Goal: Task Accomplishment & Management: Manage account settings

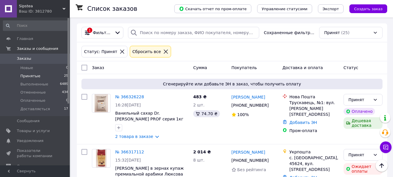
scroll to position [1019, 0]
drag, startPoint x: 40, startPoint y: 66, endPoint x: 53, endPoint y: 70, distance: 13.9
click at [40, 66] on li "Новые 1" at bounding box center [36, 68] width 72 height 8
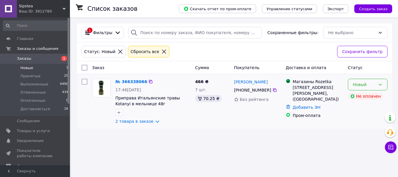
click at [364, 86] on div "Новый" at bounding box center [364, 84] width 23 height 6
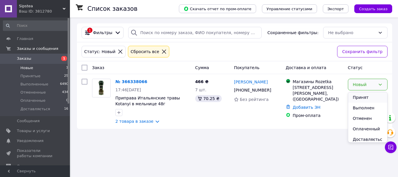
click at [361, 96] on li "Принят" at bounding box center [367, 97] width 39 height 10
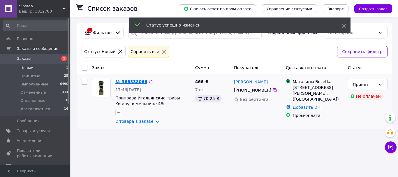
click at [126, 82] on link "№ 366338066" at bounding box center [131, 81] width 32 height 5
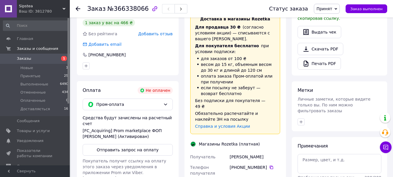
scroll to position [233, 0]
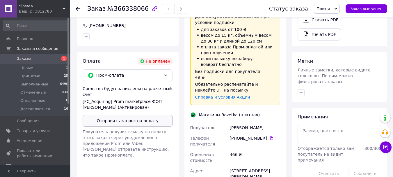
click at [153, 115] on button "Отправить запрос на оплату" at bounding box center [128, 121] width 90 height 12
drag, startPoint x: 228, startPoint y: 115, endPoint x: 274, endPoint y: 118, distance: 45.5
click at [274, 122] on div "Получатель Пивненко Марина Телефон получателя +380 96 948 48 18   Оценочная сто…" at bounding box center [235, 176] width 93 height 109
copy div "Получатель Пивненко Марина"
click at [270, 136] on icon at bounding box center [271, 138] width 5 height 5
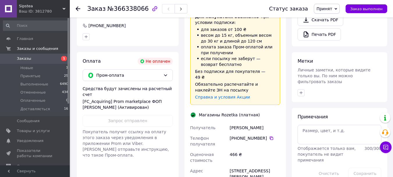
scroll to position [291, 0]
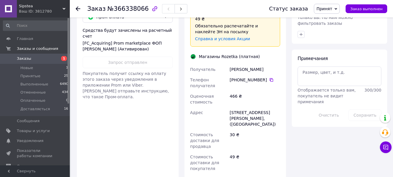
drag, startPoint x: 229, startPoint y: 101, endPoint x: 249, endPoint y: 113, distance: 23.5
click at [249, 113] on div "г. Киев (Киевская обл.), Гната Юры вул., 20, (ТЦ Квадрат)" at bounding box center [255, 118] width 53 height 22
copy div "г. Киев (Киевская обл.), Гната Юры вул., 20, (ТЦ Квадрат)"
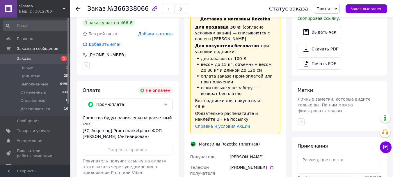
scroll to position [233, 0]
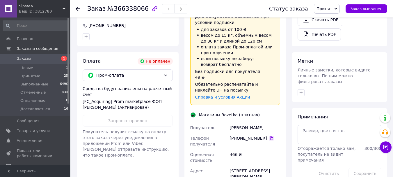
click at [270, 136] on icon at bounding box center [271, 137] width 3 height 3
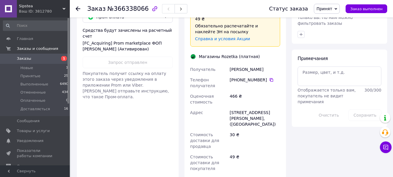
scroll to position [262, 0]
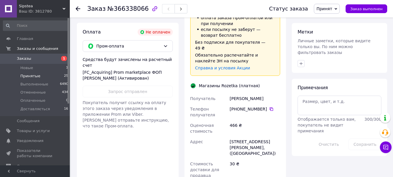
click at [33, 77] on span "Принятые" at bounding box center [30, 75] width 20 height 5
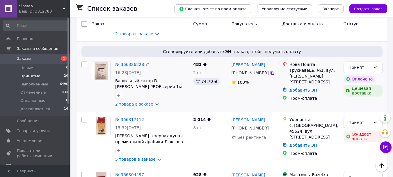
scroll to position [116, 0]
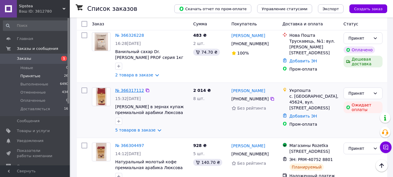
click at [127, 91] on link "№ 366317112" at bounding box center [129, 90] width 29 height 5
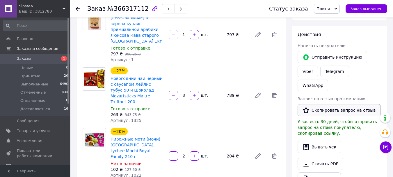
scroll to position [29, 0]
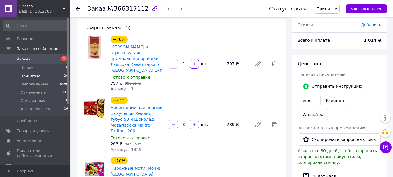
click at [32, 75] on span "Принятые" at bounding box center [30, 75] width 20 height 5
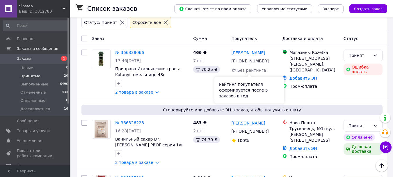
scroll to position [146, 0]
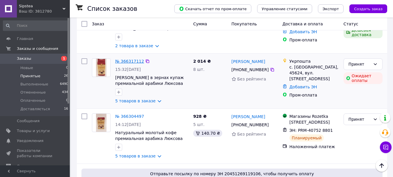
click at [131, 61] on link "№ 366317112" at bounding box center [129, 61] width 29 height 5
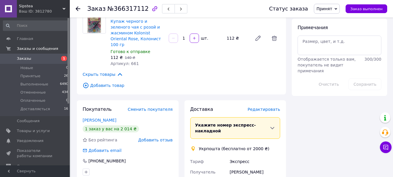
scroll to position [320, 0]
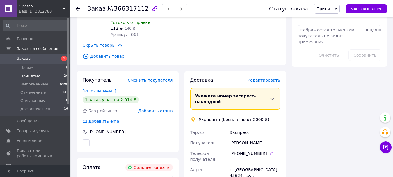
click at [36, 76] on span "Принятые" at bounding box center [30, 75] width 20 height 5
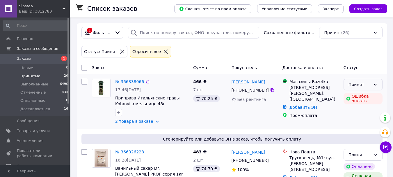
click at [375, 82] on icon at bounding box center [375, 84] width 5 height 5
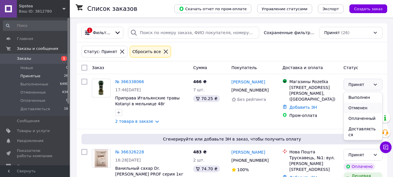
click at [364, 109] on li "Отменен" at bounding box center [363, 107] width 38 height 10
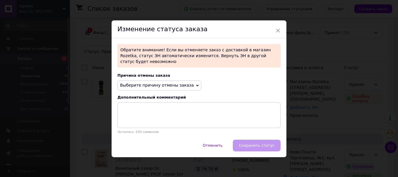
click at [196, 84] on icon at bounding box center [197, 85] width 3 height 3
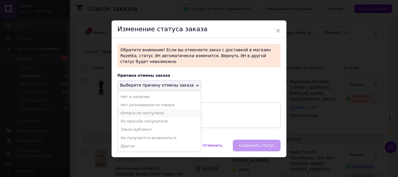
click at [155, 109] on li "Оплата не поступила" at bounding box center [159, 113] width 83 height 8
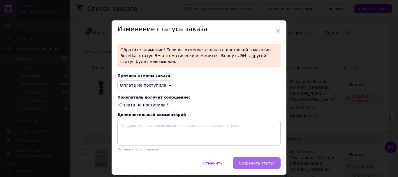
click at [256, 161] on span "Сохранить статус" at bounding box center [257, 163] width 36 height 4
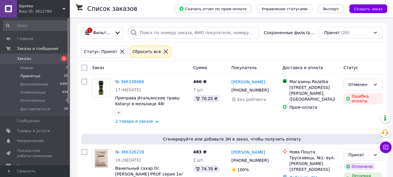
click at [35, 76] on span "Принятые" at bounding box center [30, 75] width 20 height 5
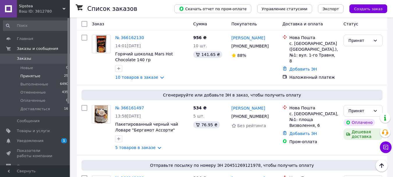
scroll to position [844, 0]
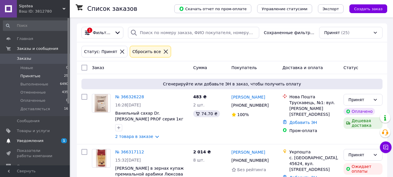
click at [40, 138] on span "Уведомления" at bounding box center [35, 140] width 37 height 5
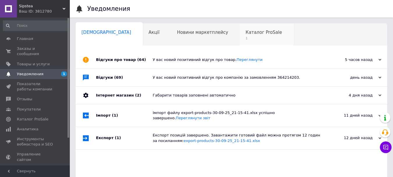
click at [246, 31] on span "Каталог ProSale" at bounding box center [264, 32] width 36 height 5
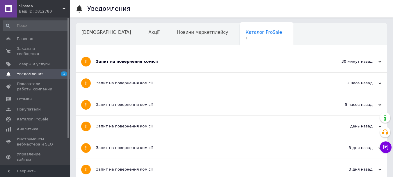
click at [120, 58] on div "Запит на повернення комісії" at bounding box center [209, 61] width 227 height 21
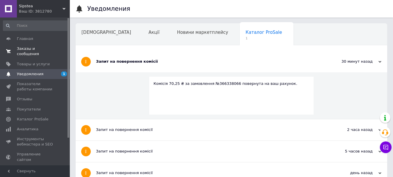
click at [30, 46] on span "Заказы и сообщения" at bounding box center [35, 51] width 37 height 10
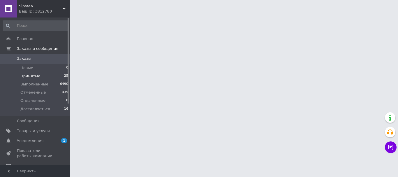
click at [37, 73] on li "Принятые 25" at bounding box center [36, 76] width 72 height 8
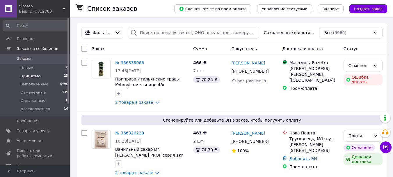
click at [43, 76] on li "Принятые 25" at bounding box center [36, 76] width 72 height 8
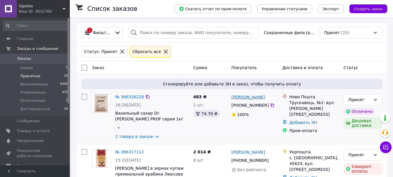
scroll to position [29, 0]
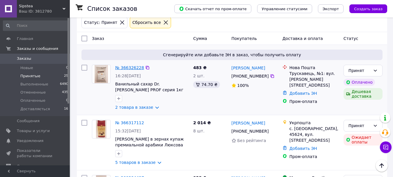
click at [136, 67] on link "№ 366326228" at bounding box center [129, 67] width 29 height 5
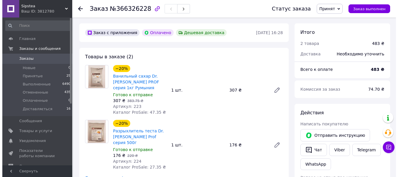
scroll to position [249, 0]
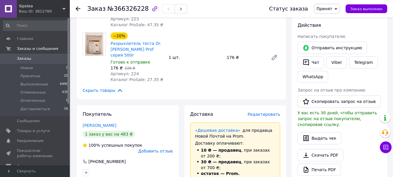
click at [266, 112] on span "Редактировать" at bounding box center [264, 114] width 33 height 5
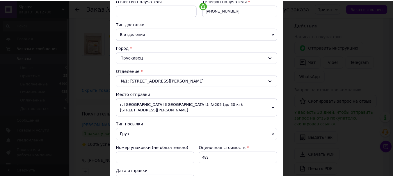
scroll to position [210, 0]
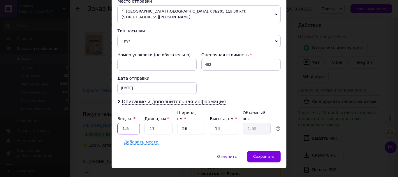
drag, startPoint x: 132, startPoint y: 115, endPoint x: 146, endPoint y: 115, distance: 14.3
click at [132, 123] on input "1.5" at bounding box center [128, 129] width 22 height 12
type input "1.7"
type input "3"
type input "0.27"
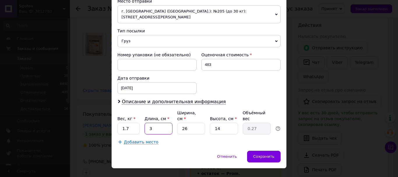
type input "32"
type input "2.91"
type input "32"
type input "0"
type input "0.1"
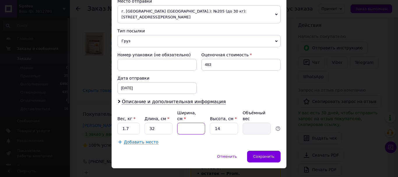
type input "2"
type input "0.22"
type input "20"
type input "2.24"
type input "20"
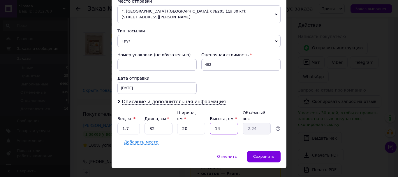
type input "1"
type input "0.16"
type input "12"
type input "1.92"
type input "12"
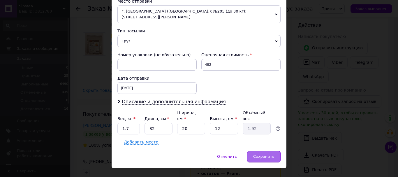
click at [262, 151] on div "Сохранить" at bounding box center [263, 157] width 33 height 12
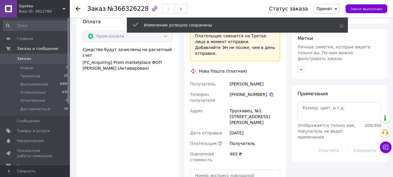
scroll to position [482, 0]
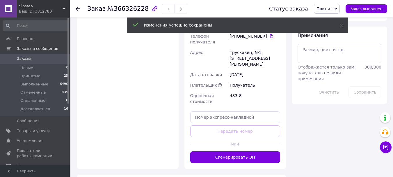
click at [245, 151] on button "Сгенерировать ЭН" at bounding box center [235, 157] width 90 height 12
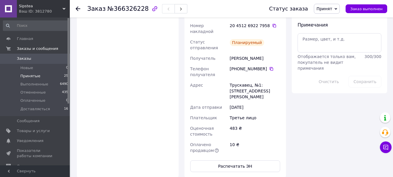
click at [41, 76] on li "Принятые 25" at bounding box center [36, 76] width 72 height 8
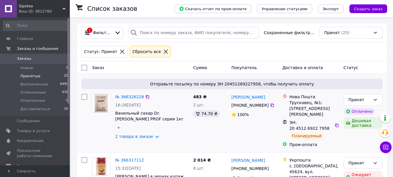
scroll to position [29, 0]
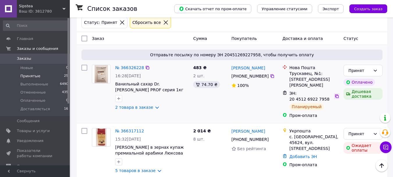
click at [339, 94] on icon at bounding box center [337, 96] width 5 height 5
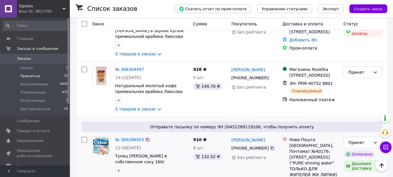
scroll to position [204, 0]
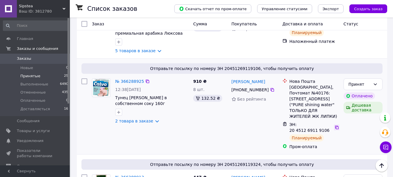
click at [337, 125] on icon at bounding box center [336, 126] width 3 height 3
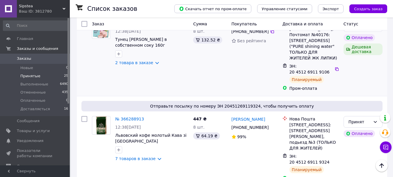
scroll to position [291, 0]
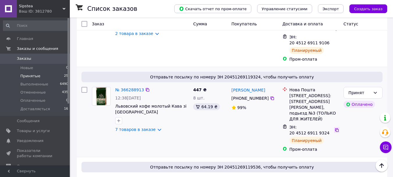
click at [337, 128] on icon at bounding box center [336, 129] width 3 height 3
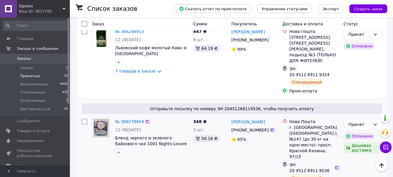
scroll to position [378, 0]
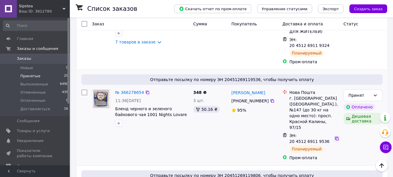
click at [337, 136] on icon at bounding box center [337, 138] width 5 height 5
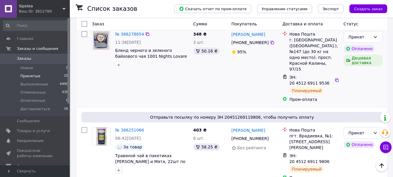
scroll to position [466, 0]
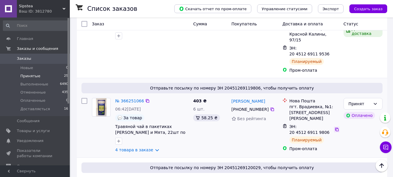
click at [337, 127] on icon at bounding box center [337, 129] width 5 height 5
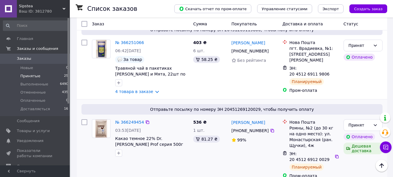
scroll to position [553, 0]
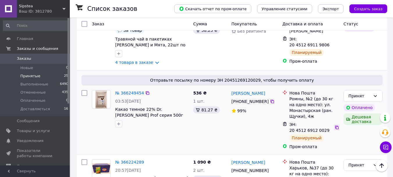
click at [337, 125] on icon at bounding box center [336, 126] width 3 height 3
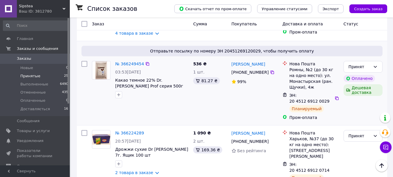
scroll to position [611, 0]
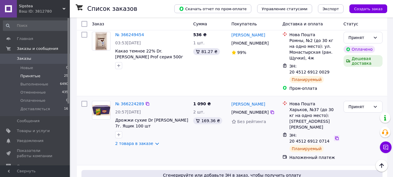
click at [337, 136] on icon at bounding box center [336, 137] width 3 height 3
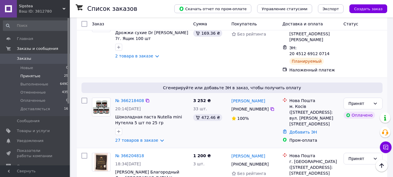
scroll to position [728, 0]
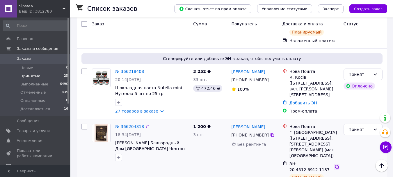
click at [337, 164] on icon at bounding box center [337, 166] width 5 height 5
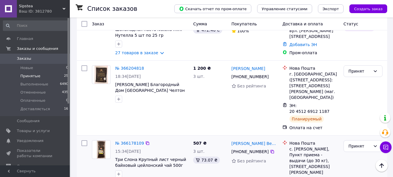
scroll to position [815, 0]
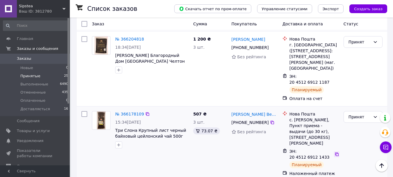
click at [337, 152] on icon at bounding box center [337, 154] width 5 height 5
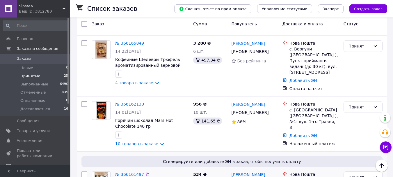
scroll to position [990, 0]
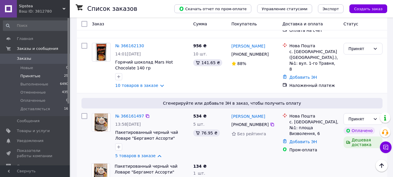
click at [155, 153] on link "5 товаров в заказе" at bounding box center [135, 155] width 40 height 5
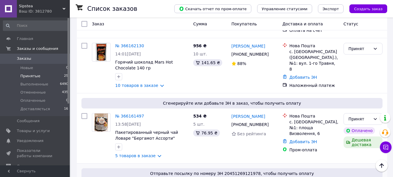
scroll to position [1048, 0]
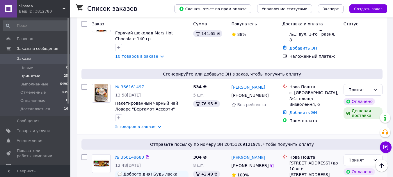
drag, startPoint x: 337, startPoint y: 99, endPoint x: 330, endPoint y: 102, distance: 6.7
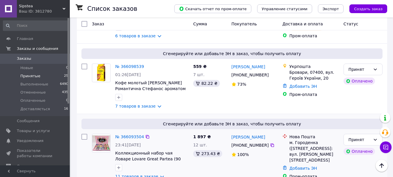
scroll to position [1252, 0]
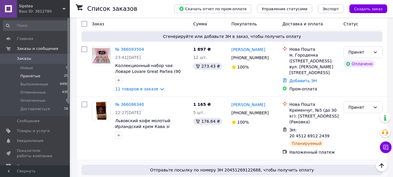
scroll to position [1339, 0]
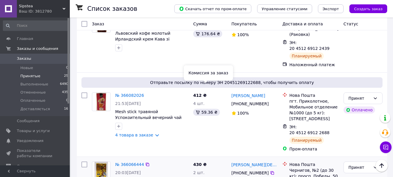
scroll to position [1426, 0]
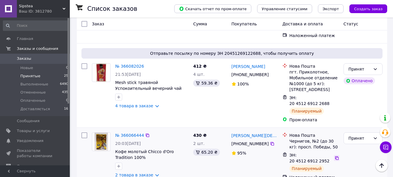
click at [337, 155] on icon at bounding box center [337, 157] width 5 height 5
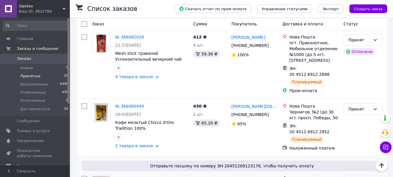
scroll to position [1485, 0]
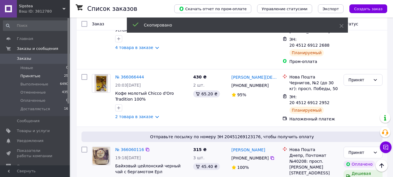
scroll to position [1514, 0]
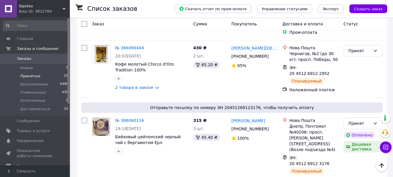
drag, startPoint x: 336, startPoint y: 112, endPoint x: 321, endPoint y: 127, distance: 21.6
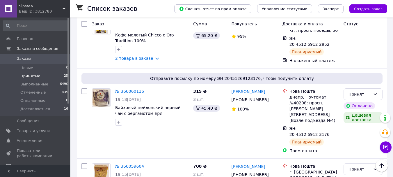
scroll to position [1601, 0]
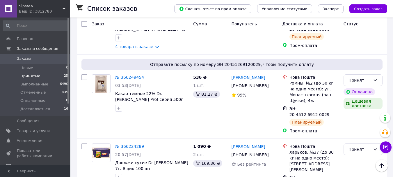
scroll to position [627, 0]
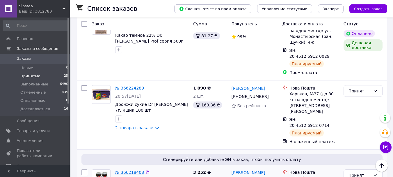
click at [127, 170] on link "№ 366218408" at bounding box center [129, 172] width 29 height 5
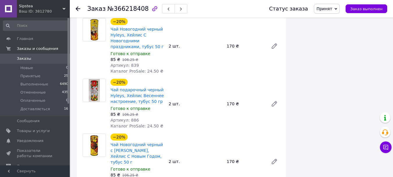
scroll to position [627, 0]
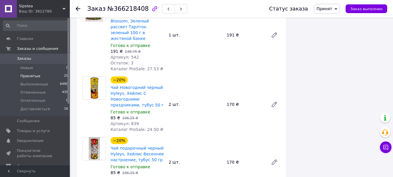
click at [38, 75] on li "Принятые 25" at bounding box center [36, 76] width 72 height 8
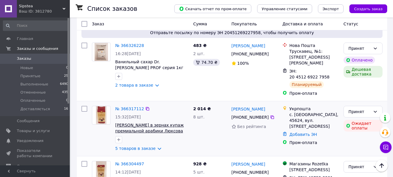
scroll to position [116, 0]
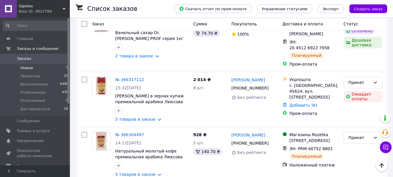
drag, startPoint x: 44, startPoint y: 74, endPoint x: 45, endPoint y: 69, distance: 5.1
click at [43, 74] on li "Принятые 25" at bounding box center [36, 76] width 72 height 8
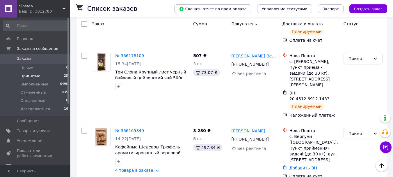
scroll to position [902, 0]
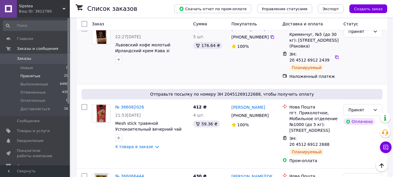
scroll to position [1456, 0]
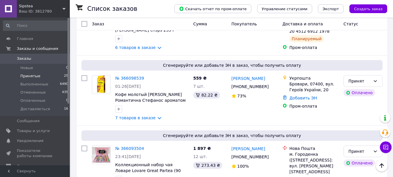
click at [38, 75] on li "Принятые 25" at bounding box center [36, 76] width 72 height 8
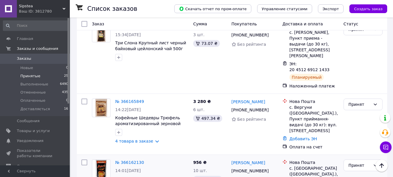
scroll to position [873, 0]
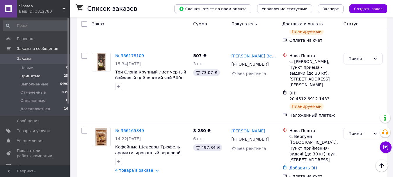
click at [40, 73] on li "Принятые 25" at bounding box center [36, 76] width 72 height 8
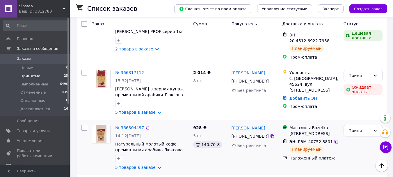
scroll to position [58, 0]
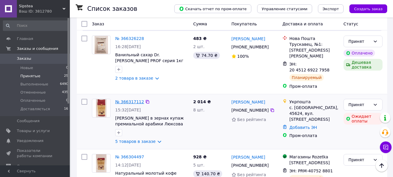
click at [138, 99] on link "№ 366317112" at bounding box center [129, 101] width 29 height 5
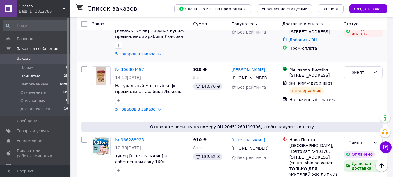
scroll to position [175, 0]
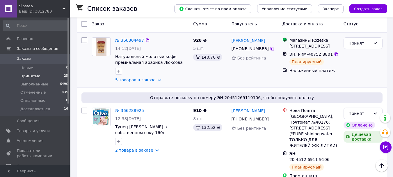
click at [156, 77] on link "5 товаров в заказе" at bounding box center [135, 79] width 40 height 5
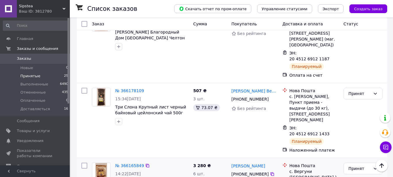
scroll to position [990, 0]
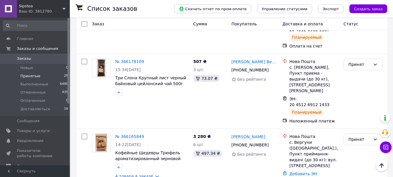
click at [36, 72] on li "Принятые 25" at bounding box center [36, 76] width 72 height 8
click at [39, 76] on li "Принятые 25" at bounding box center [36, 76] width 72 height 8
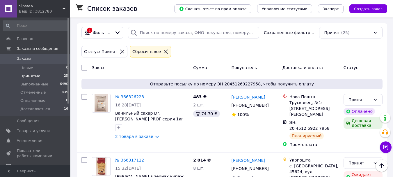
scroll to position [868, 0]
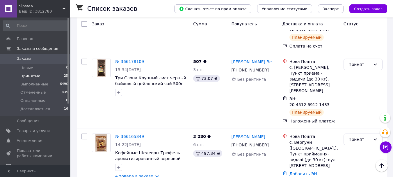
click at [34, 76] on span "Принятые" at bounding box center [30, 75] width 20 height 5
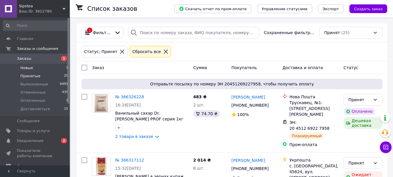
click at [39, 67] on li "Новые 1" at bounding box center [36, 68] width 72 height 8
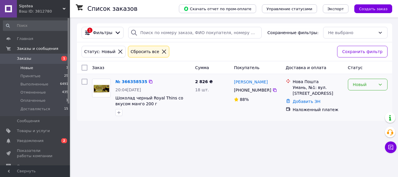
click at [364, 85] on div "Новый" at bounding box center [364, 84] width 23 height 6
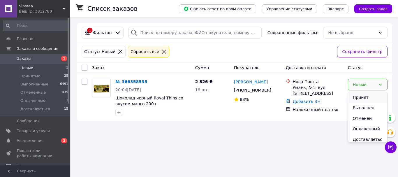
click at [358, 98] on li "Принят" at bounding box center [367, 97] width 39 height 10
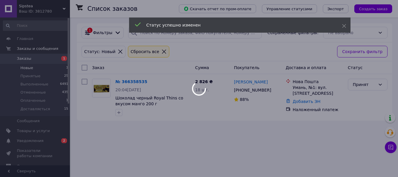
click at [33, 99] on div at bounding box center [199, 88] width 398 height 177
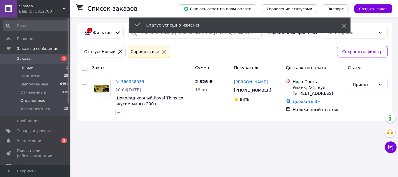
click at [28, 99] on span "Оплаченные" at bounding box center [32, 100] width 25 height 5
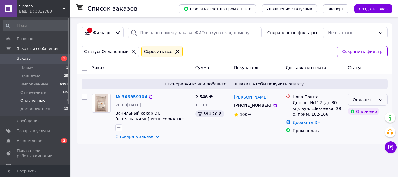
click at [360, 100] on div "Оплаченный" at bounding box center [364, 99] width 23 height 6
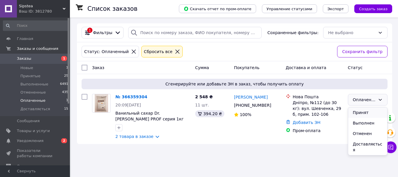
click at [361, 111] on li "Принят" at bounding box center [367, 112] width 39 height 10
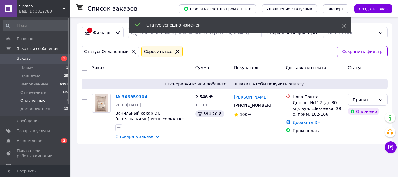
click at [132, 96] on link "№ 366359304" at bounding box center [131, 96] width 32 height 5
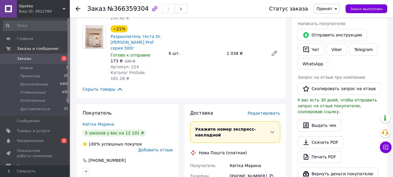
scroll to position [320, 0]
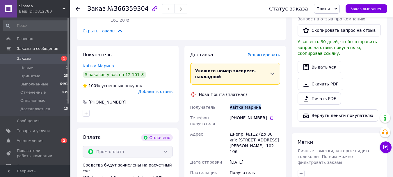
drag, startPoint x: 230, startPoint y: 79, endPoint x: 259, endPoint y: 77, distance: 28.9
click at [259, 102] on div "Квітка Марина" at bounding box center [255, 107] width 53 height 10
copy div "Квітка Марина"
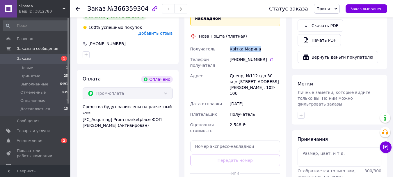
scroll to position [349, 0]
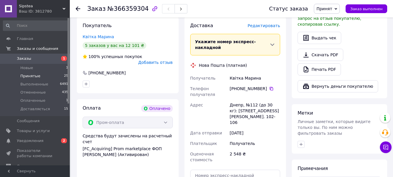
click at [31, 74] on span "Принятые" at bounding box center [30, 75] width 20 height 5
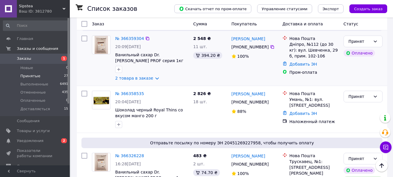
scroll to position [87, 0]
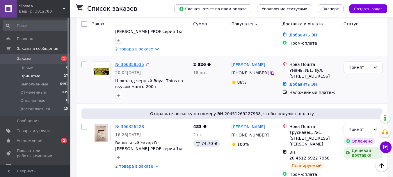
click at [130, 65] on link "№ 366358535" at bounding box center [129, 64] width 29 height 5
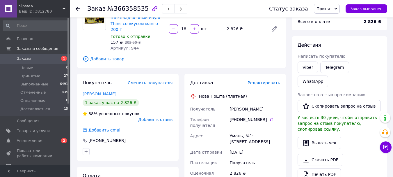
scroll to position [29, 0]
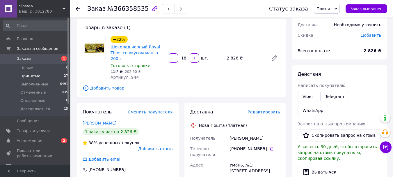
click at [32, 75] on span "Принятые" at bounding box center [30, 75] width 20 height 5
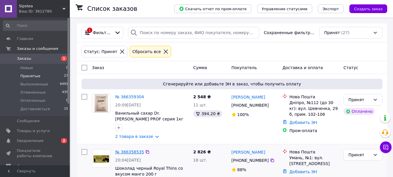
scroll to position [29, 0]
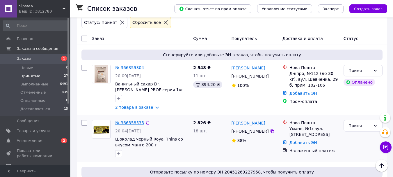
click at [132, 123] on link "№ 366358535" at bounding box center [129, 122] width 29 height 5
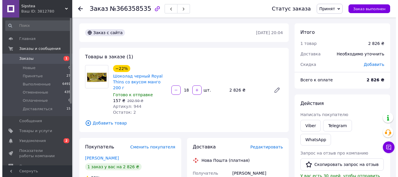
scroll to position [29, 0]
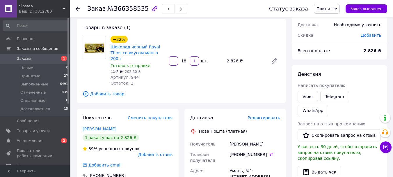
click at [339, 8] on span "Принят" at bounding box center [327, 9] width 26 height 10
click at [336, 28] on li "Отменен" at bounding box center [332, 29] width 36 height 9
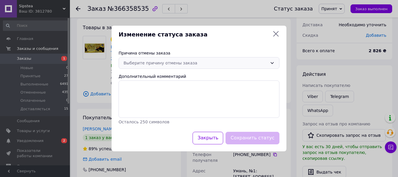
click at [273, 61] on icon at bounding box center [272, 63] width 5 height 5
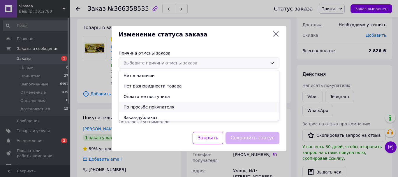
scroll to position [23, 0]
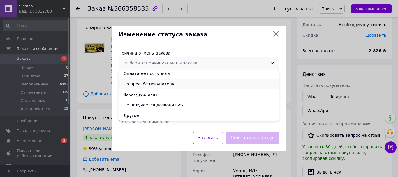
click at [165, 83] on li "По просьбе покупателя" at bounding box center [199, 84] width 160 height 10
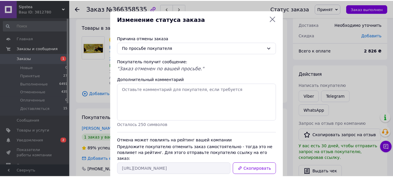
scroll to position [29, 0]
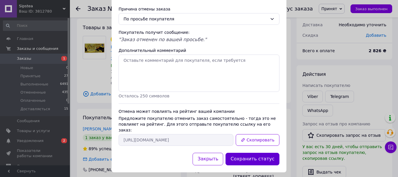
click at [263, 153] on button "Сохранить статус" at bounding box center [252, 159] width 54 height 13
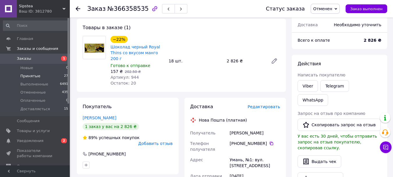
click at [31, 76] on span "Принятые" at bounding box center [30, 75] width 20 height 5
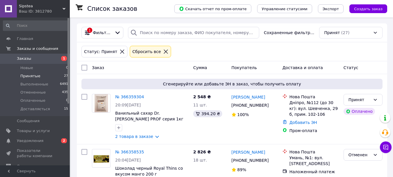
click at [32, 76] on span "Принятые" at bounding box center [30, 75] width 20 height 5
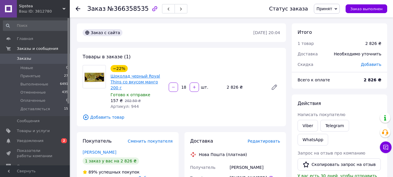
click at [135, 80] on link "Шоколад черный Royal Thins со вкусом манго 200 г" at bounding box center [135, 82] width 49 height 16
click at [48, 132] on span "Товары и услуги" at bounding box center [35, 130] width 37 height 5
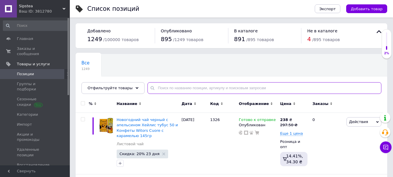
paste input "Royal Thins"
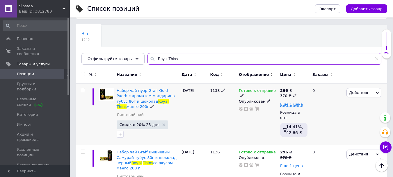
scroll to position [58, 0]
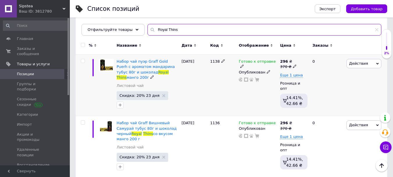
type input "Royal Thins"
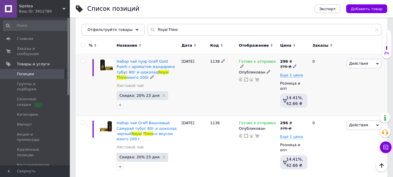
click at [378, 63] on icon at bounding box center [377, 63] width 3 height 3
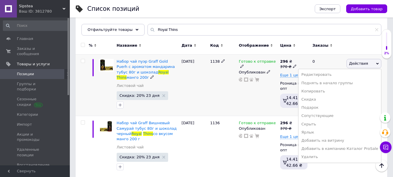
click at [244, 64] on icon at bounding box center [241, 65] width 3 height 3
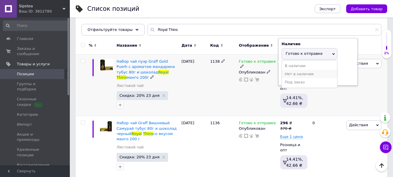
click at [289, 75] on li "Нет в наличии" at bounding box center [309, 74] width 55 height 8
click at [247, 93] on div "Готово к отправке Наличие Нет в наличии В наличии Под заказ Готово к отправке О…" at bounding box center [258, 84] width 41 height 61
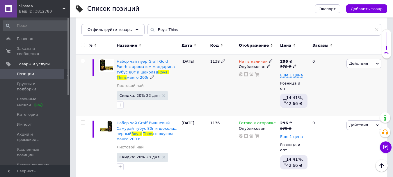
click at [377, 63] on icon at bounding box center [377, 63] width 3 height 3
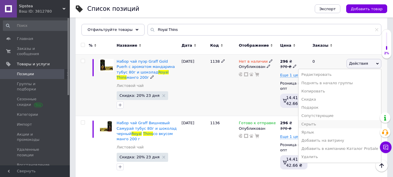
click at [328, 122] on li "Скрыть" at bounding box center [340, 124] width 83 height 8
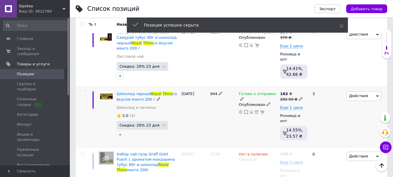
scroll to position [29, 0]
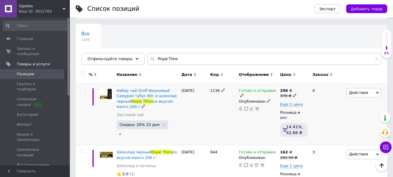
click at [244, 93] on icon at bounding box center [241, 94] width 3 height 3
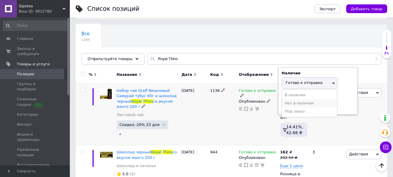
click at [306, 103] on li "Нет в наличии" at bounding box center [309, 103] width 55 height 8
click at [252, 116] on div "Готово к отправке Наличие Нет в наличии В наличии Под заказ Готово к отправке О…" at bounding box center [258, 114] width 41 height 61
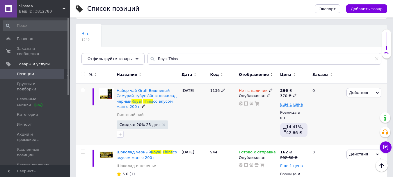
click at [378, 91] on span "Действия" at bounding box center [364, 92] width 35 height 9
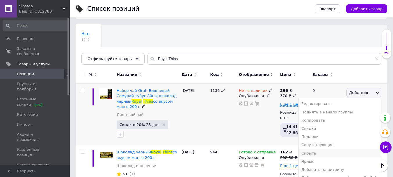
click at [323, 153] on li "Скрыть" at bounding box center [340, 153] width 83 height 8
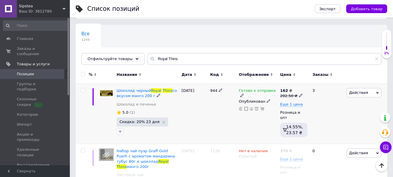
scroll to position [58, 0]
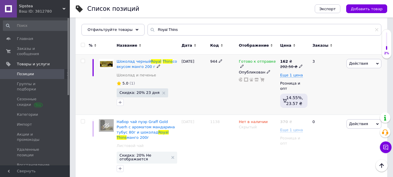
click at [244, 64] on icon at bounding box center [241, 65] width 3 height 3
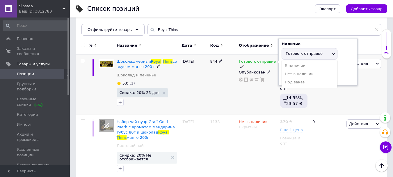
click at [298, 53] on span "Готово к отправке" at bounding box center [304, 53] width 37 height 4
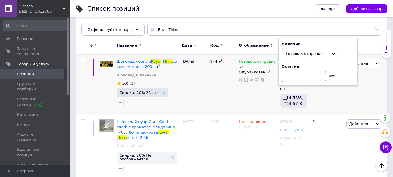
click at [293, 75] on input at bounding box center [304, 76] width 44 height 12
type input "2"
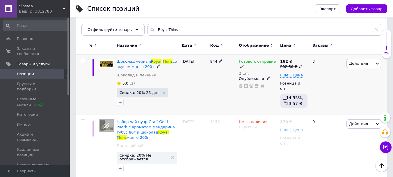
click at [238, 98] on div "Готово к отправке 2 шт. Опубликован" at bounding box center [258, 84] width 41 height 60
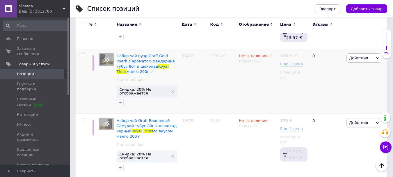
scroll to position [37, 0]
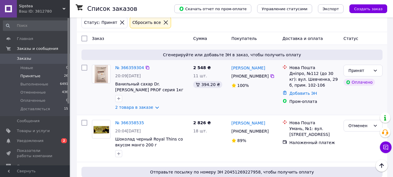
scroll to position [58, 0]
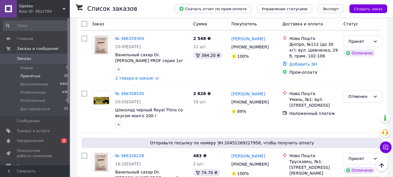
click at [33, 76] on span "Принятые" at bounding box center [30, 75] width 20 height 5
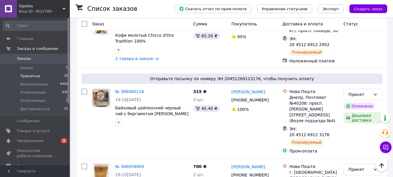
scroll to position [1716, 0]
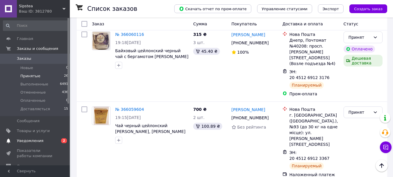
click at [36, 138] on link "Уведомления 0 2" at bounding box center [36, 141] width 72 height 10
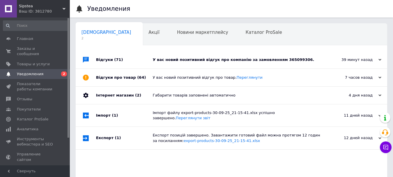
click at [253, 58] on div "У вас новий позитивний відгук про компанію за замовленням 365099306." at bounding box center [238, 59] width 171 height 5
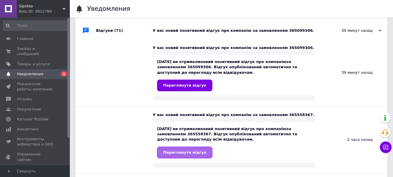
scroll to position [58, 0]
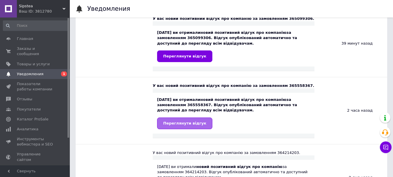
click at [187, 123] on span "Переглянути відгук" at bounding box center [184, 123] width 43 height 4
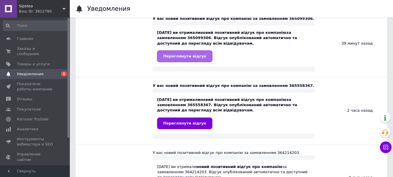
click at [197, 54] on span "Переглянути відгук" at bounding box center [184, 56] width 43 height 4
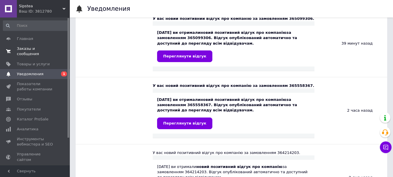
click at [26, 47] on span "Заказы и сообщения" at bounding box center [35, 51] width 37 height 10
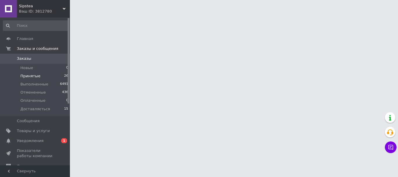
click at [33, 74] on span "Принятые" at bounding box center [30, 75] width 20 height 5
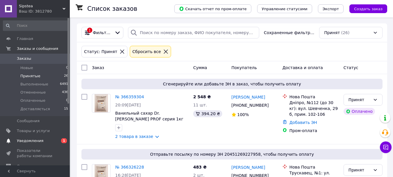
click at [39, 138] on span "Уведомления" at bounding box center [30, 140] width 26 height 5
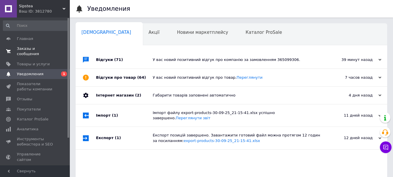
click at [33, 46] on link "Заказы и сообщения 0 0" at bounding box center [36, 51] width 72 height 15
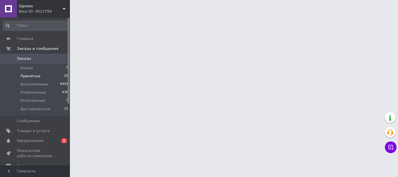
click at [40, 76] on li "Принятые 26" at bounding box center [36, 76] width 72 height 8
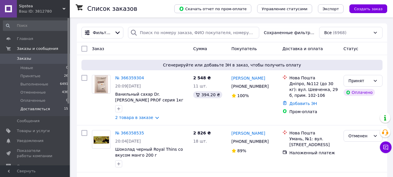
click at [38, 107] on span "Доставляється" at bounding box center [35, 108] width 30 height 5
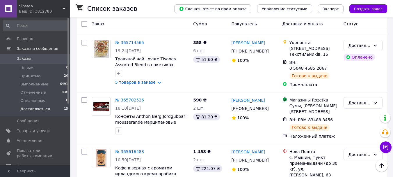
scroll to position [623, 0]
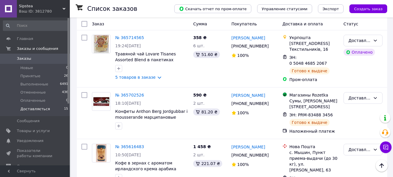
click at [374, 106] on li "Выполнен" at bounding box center [363, 105] width 38 height 10
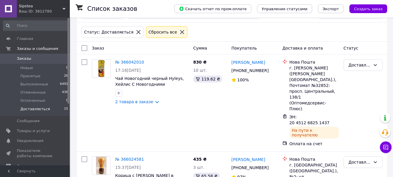
scroll to position [0, 0]
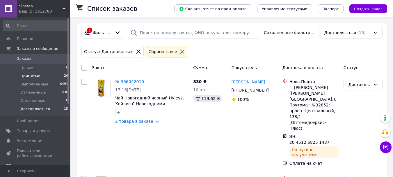
click at [33, 74] on span "Принятые" at bounding box center [30, 75] width 20 height 5
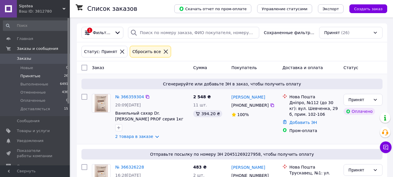
scroll to position [29, 0]
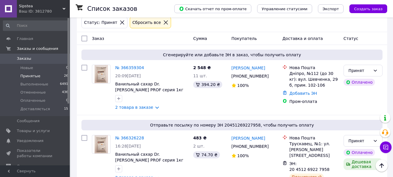
click at [42, 76] on li "Принятые 26" at bounding box center [36, 76] width 72 height 8
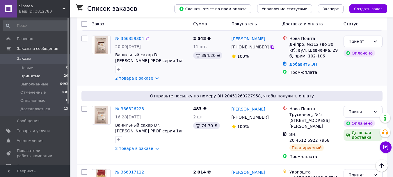
scroll to position [29, 0]
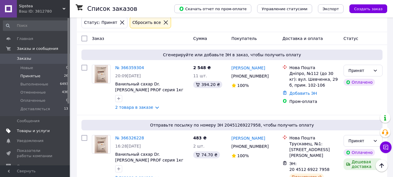
click at [38, 130] on span "Товары и услуги" at bounding box center [33, 130] width 33 height 5
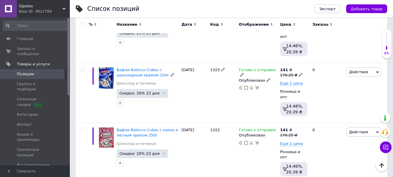
scroll to position [146, 0]
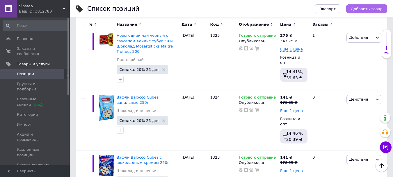
click at [374, 8] on span "Добавить товар" at bounding box center [367, 9] width 32 height 4
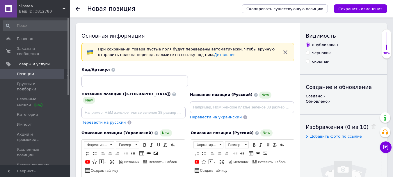
scroll to position [58, 0]
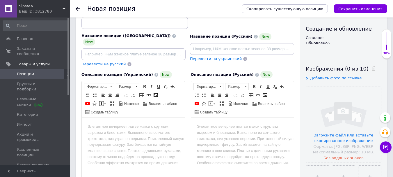
click at [117, 132] on html at bounding box center [133, 127] width 103 height 18
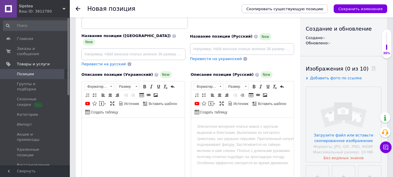
click at [203, 124] on body "Визуальный текстовый редактор, A2B83A5F-0EED-40F4-AFF2-6594D07A69F0" at bounding box center [242, 126] width 91 height 6
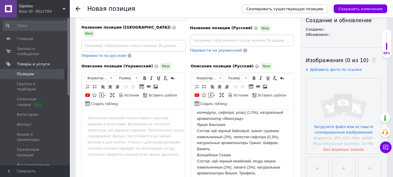
scroll to position [0, 0]
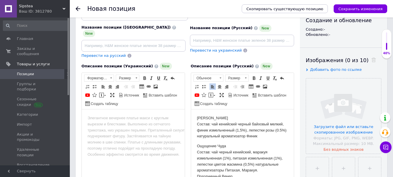
scroll to position [29, 0]
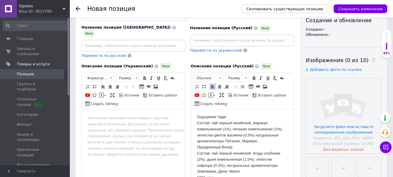
click at [196, 146] on html "Лампа Аладдин Состав: чай кенийский черный байховый мелкий, финик измельченный …" at bounding box center [242, 175] width 103 height 191
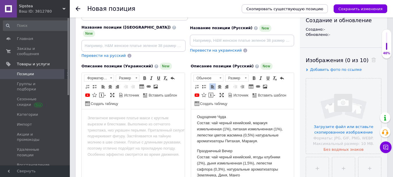
scroll to position [58, 0]
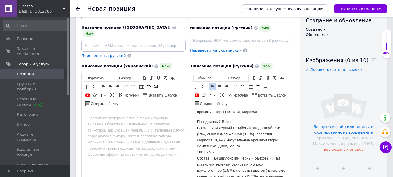
click at [198, 152] on p "Праздничный Вечер Состав: чай черный кенийский, ягоды клубники (2%), дыня измел…" at bounding box center [242, 179] width 91 height 121
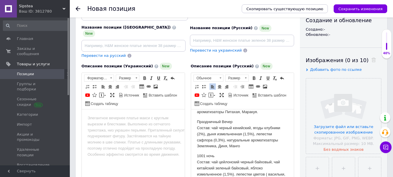
scroll to position [116, 0]
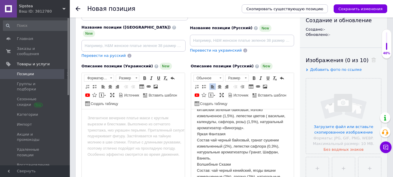
click at [196, 132] on html "Лампа Аладдин Состав: чай кенийский черный байховый мелкий, финик измельченный …" at bounding box center [242, 92] width 103 height 199
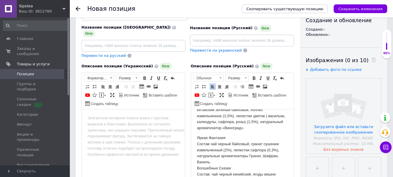
scroll to position [130, 0]
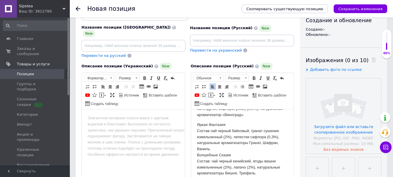
click at [196, 153] on html "Лампа Аладдин Состав: чай кенийский черный байховый мелкий, финик измельченный …" at bounding box center [242, 81] width 103 height 202
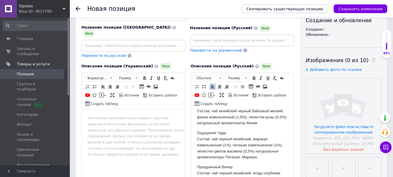
scroll to position [0, 0]
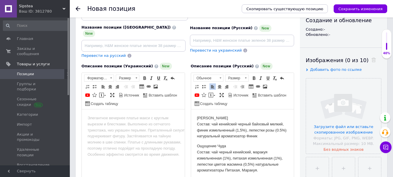
click at [106, 118] on body "Визуальный текстовый редактор, CD983D26-217E-4B68-BC6E-B698B6F15C6D" at bounding box center [133, 118] width 91 height 6
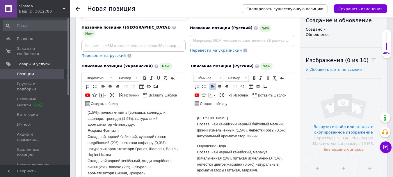
scroll to position [114, 0]
click at [89, 153] on body "Лампа Аладдін Склад: чай кенійський чорний байховий дрібний, подрібнений фінік …" at bounding box center [133, 95] width 91 height 164
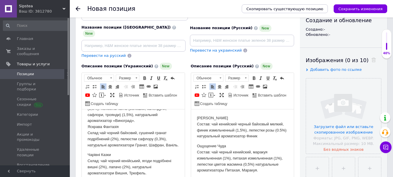
click at [87, 125] on html "Лампа Аладдін Склад: чай кенійський чорний байховий дрібний, подрібнений фінік …" at bounding box center [133, 92] width 103 height 179
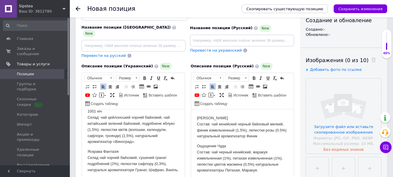
click at [88, 117] on p "Лампа Аладдін Склад: чай кенійський чорний байховий дрібний, подрібнений фінік …" at bounding box center [133, 87] width 91 height 115
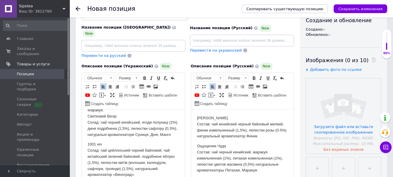
scroll to position [27, 0]
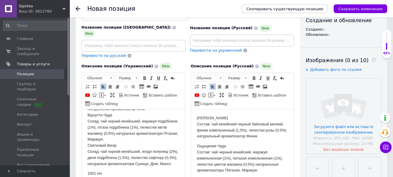
click at [86, 146] on html "Лампа Аладдін Склад: чай кенійський чорний байховий дрібний, подрібнений фінік …" at bounding box center [133, 175] width 103 height 187
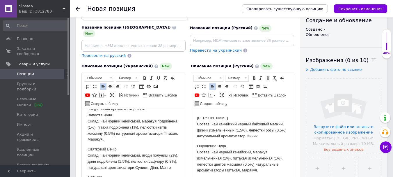
scroll to position [0, 0]
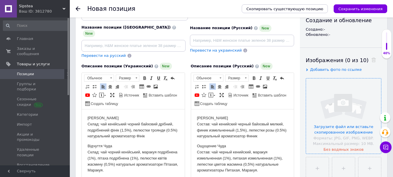
click at [332, 114] on input "file" at bounding box center [343, 115] width 75 height 75
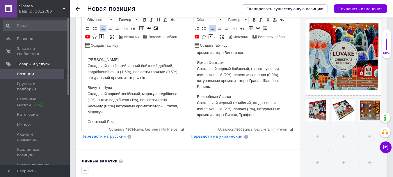
scroll to position [183, 0]
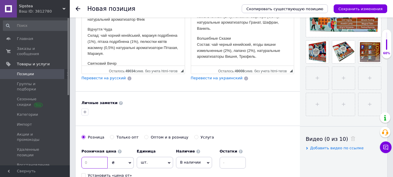
click at [99, 157] on input at bounding box center [95, 163] width 26 height 12
type input "330"
click at [144, 135] on input "Оптом и в розницу" at bounding box center [146, 137] width 4 height 4
radio input "true"
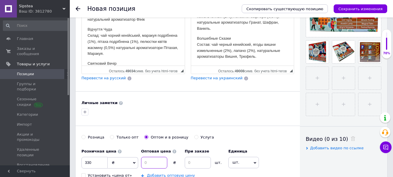
click at [148, 157] on input at bounding box center [154, 163] width 26 height 12
type input "260"
click at [201, 158] on input at bounding box center [198, 163] width 26 height 12
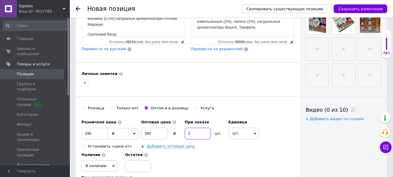
scroll to position [270, 0]
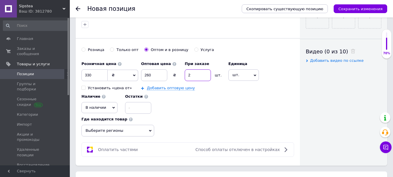
type input "2"
click at [112, 106] on icon at bounding box center [113, 107] width 3 height 3
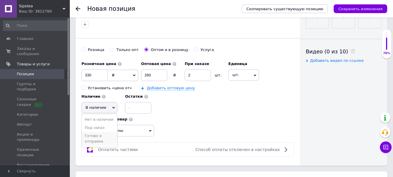
click at [105, 132] on li "Готово к отправке" at bounding box center [100, 138] width 36 height 13
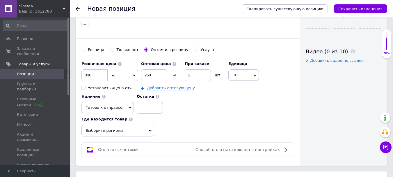
click at [151, 125] on span "Выберите регионы" at bounding box center [118, 131] width 73 height 12
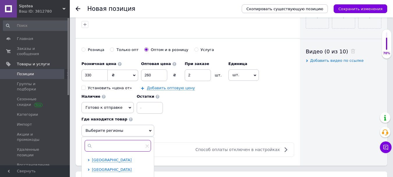
click at [116, 140] on input "text" at bounding box center [118, 146] width 66 height 12
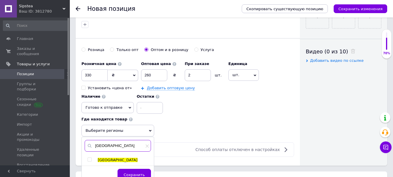
type input "киев"
click at [91, 157] on input "checkbox" at bounding box center [90, 159] width 4 height 4
checkbox input "true"
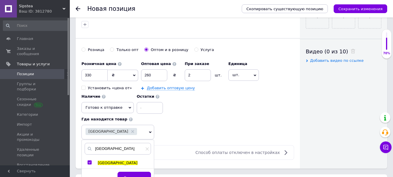
drag, startPoint x: 127, startPoint y: 172, endPoint x: 148, endPoint y: 152, distance: 29.0
click at [128, 175] on span "Сохранить" at bounding box center [134, 177] width 21 height 4
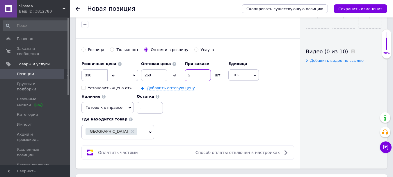
drag, startPoint x: 187, startPoint y: 68, endPoint x: 194, endPoint y: 69, distance: 7.1
click at [194, 69] on input "2" at bounding box center [198, 75] width 26 height 12
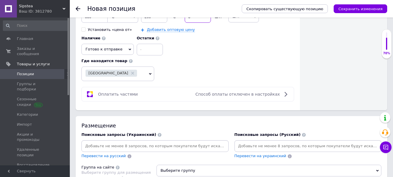
scroll to position [387, 0]
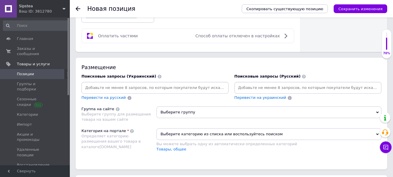
type input "3"
click at [252, 83] on input at bounding box center [308, 87] width 145 height 9
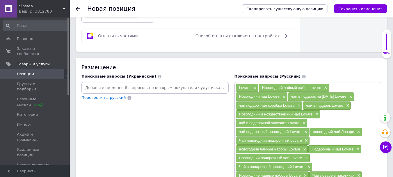
click at [92, 83] on input at bounding box center [155, 87] width 145 height 9
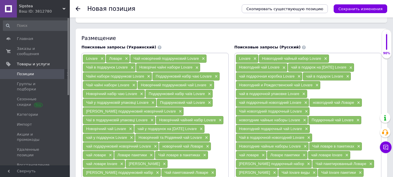
scroll to position [445, 0]
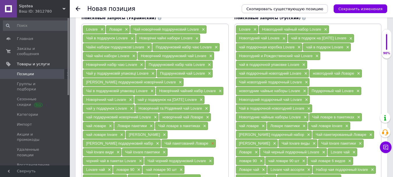
click at [210, 141] on span "×" at bounding box center [212, 143] width 5 height 5
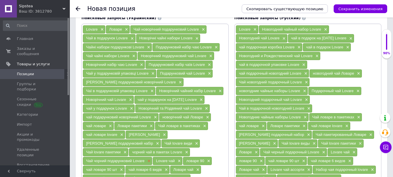
click at [151, 158] on span "×" at bounding box center [148, 160] width 5 height 5
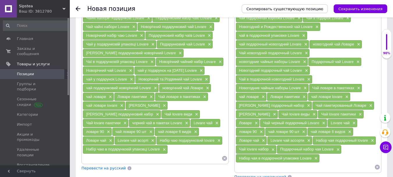
scroll to position [532, 0]
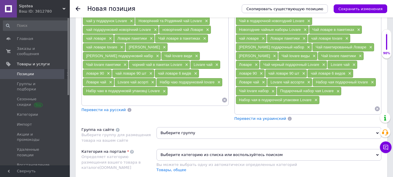
click at [185, 127] on span "Выберите группу" at bounding box center [269, 133] width 225 height 12
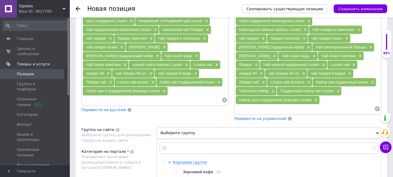
scroll to position [58, 0]
drag, startPoint x: 175, startPoint y: 160, endPoint x: 212, endPoint y: 151, distance: 37.8
click at [175, 174] on input "radio" at bounding box center [175, 176] width 4 height 4
radio input "true"
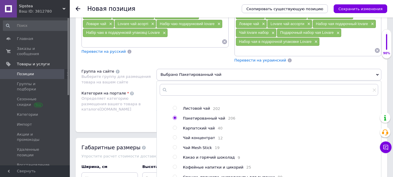
scroll to position [649, 0]
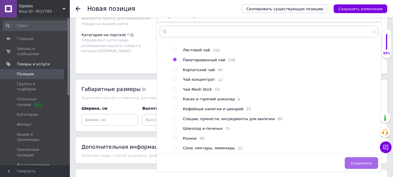
click at [356, 161] on span "Сохранить" at bounding box center [361, 163] width 21 height 4
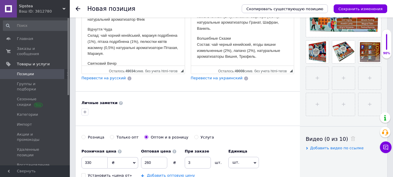
scroll to position [67, 0]
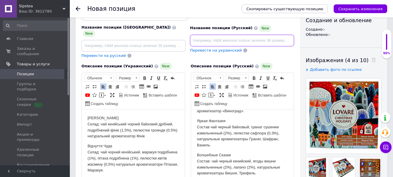
paste input "Новогодний подарочный чай Lovare Christmas Holidays Ловаре 90 пакетиков (6 видо…"
type input "Новогодний подарочный чай Lovare Christmas Holidays Ловаре 90 пакетиков (6 видо…"
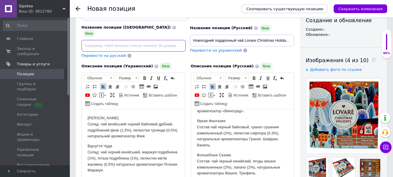
paste input "Новорічний подарунковий чай Lovare Christmas Holidays Ловарі 90 пакетиків (6 ви…"
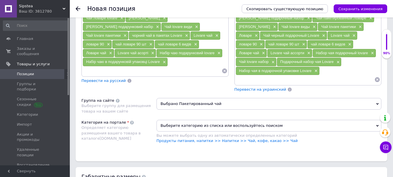
scroll to position [591, 0]
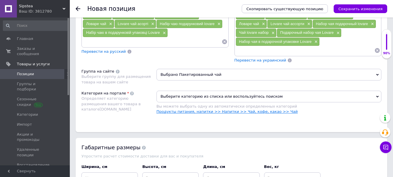
type input "Новорічний подарунковий чай Lovare Christmas Holidays Ловарі 90 пакетиків (6 ви…"
click at [271, 109] on link "Продукты питания, напитки >> Напитки >> Чай, кофе, какао >> Чай" at bounding box center [227, 111] width 141 height 4
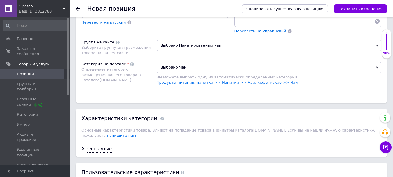
scroll to position [649, 0]
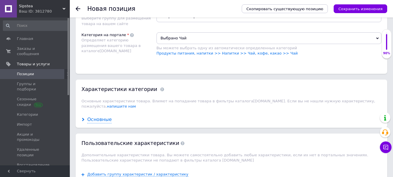
click at [97, 116] on div "Основные" at bounding box center [99, 119] width 24 height 7
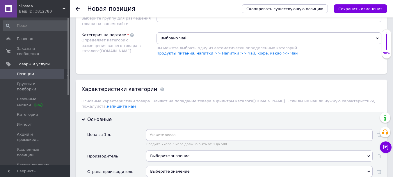
click at [164, 150] on div "Выберите значение" at bounding box center [259, 155] width 227 height 11
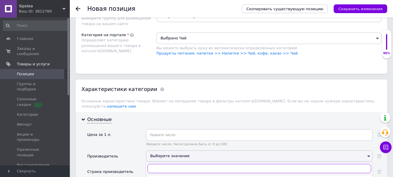
paste input "Lovare"
type input "Lovare"
click at [160, 176] on li "LOVARE" at bounding box center [259, 180] width 226 height 8
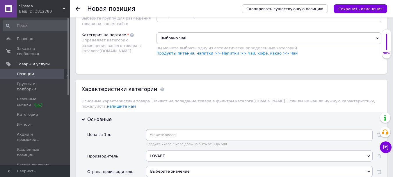
scroll to position [736, 0]
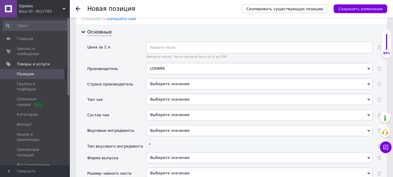
drag, startPoint x: 164, startPoint y: 64, endPoint x: 166, endPoint y: 66, distance: 3.5
click at [164, 78] on div "Выберите значение" at bounding box center [259, 83] width 227 height 11
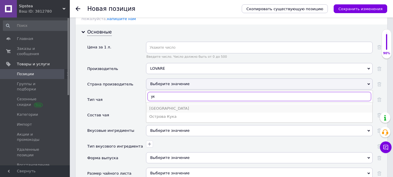
type input "ук"
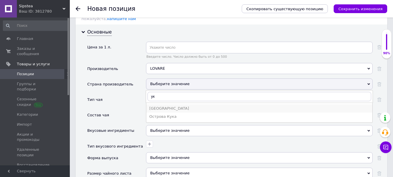
click at [161, 106] on div "Украина" at bounding box center [259, 108] width 220 height 5
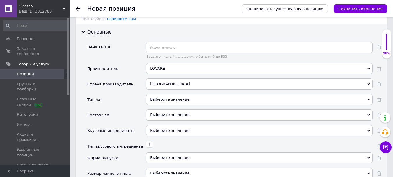
drag, startPoint x: 167, startPoint y: 81, endPoint x: 171, endPoint y: 82, distance: 4.0
click at [167, 94] on div "Выберите значение" at bounding box center [259, 99] width 227 height 11
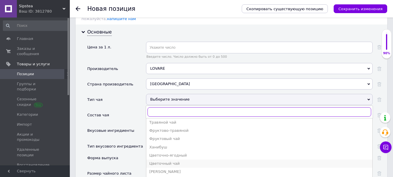
scroll to position [146, 0]
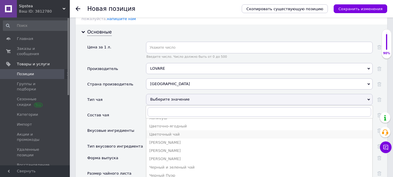
click at [181, 164] on div "Черный и зеленый чай" at bounding box center [259, 166] width 220 height 5
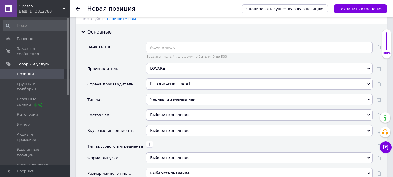
click at [168, 109] on div "Выберите значение" at bounding box center [259, 114] width 227 height 11
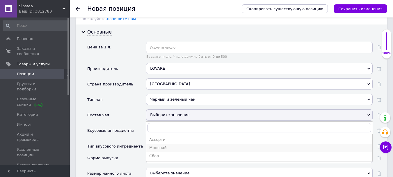
click at [164, 145] on div "Моночай" at bounding box center [259, 147] width 220 height 5
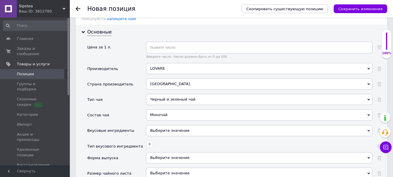
click at [162, 125] on div "Выберите значение" at bounding box center [259, 130] width 227 height 11
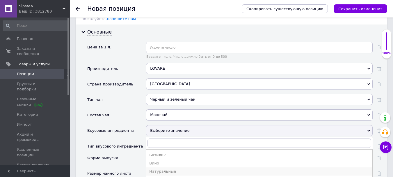
click at [166, 169] on div "Натуральные" at bounding box center [259, 171] width 220 height 5
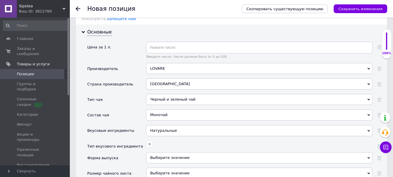
scroll to position [765, 0]
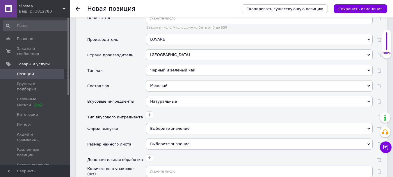
click at [157, 123] on div "Выберите значение" at bounding box center [259, 128] width 227 height 11
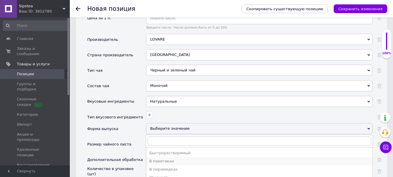
click at [162, 158] on div "В пакетиках" at bounding box center [259, 160] width 220 height 5
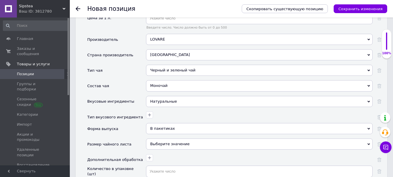
click at [162, 138] on div "Выберите значение" at bounding box center [259, 143] width 227 height 11
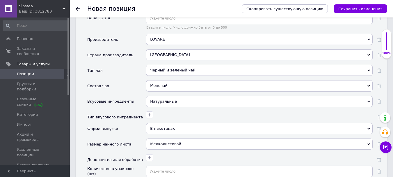
scroll to position [824, 0]
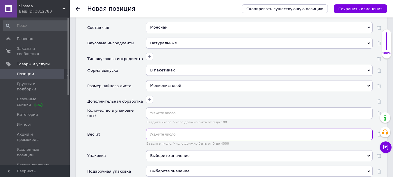
click at [165, 128] on input "text" at bounding box center [259, 134] width 227 height 12
type input "157"
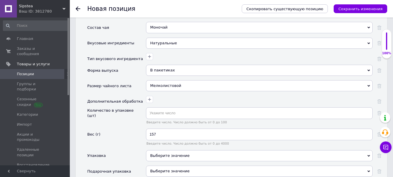
click at [156, 150] on div "Выберите значение" at bounding box center [259, 155] width 227 height 11
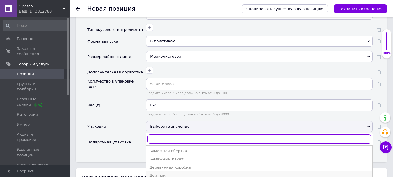
scroll to position [23, 0]
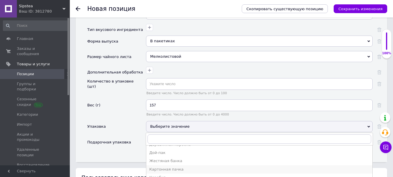
click at [177, 167] on div "Картонная пачка" at bounding box center [259, 169] width 220 height 5
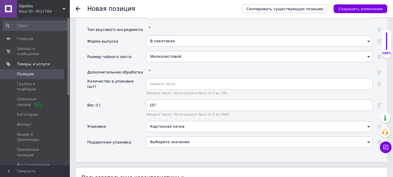
click at [174, 139] on span "Выберите значение" at bounding box center [170, 141] width 40 height 4
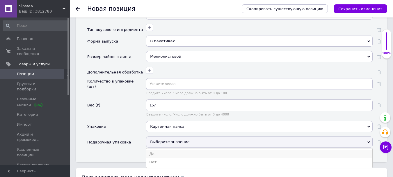
click at [158, 150] on li "Да" at bounding box center [259, 154] width 226 height 8
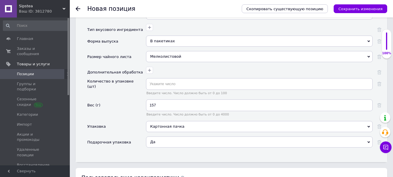
scroll to position [940, 0]
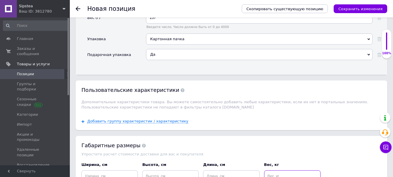
click at [275, 170] on input at bounding box center [292, 176] width 56 height 12
type input "0.157"
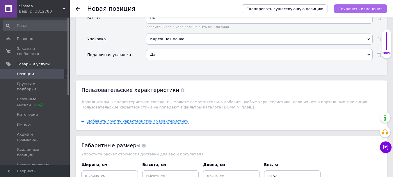
click at [365, 8] on icon "Сохранить изменения" at bounding box center [361, 9] width 44 height 4
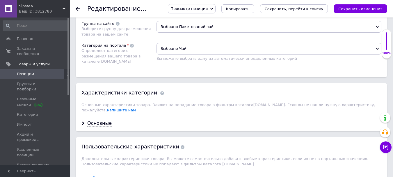
scroll to position [757, 0]
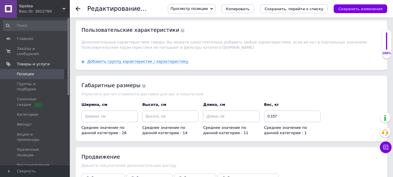
click at [109, 176] on span "Добавить скидку" at bounding box center [103, 178] width 34 height 4
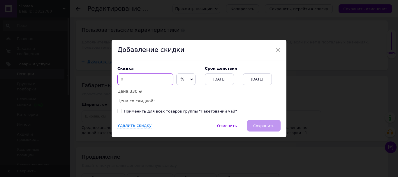
click at [130, 83] on input at bounding box center [145, 79] width 56 height 12
type input "20"
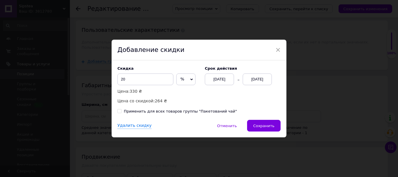
click at [257, 82] on div "12.10.2025" at bounding box center [257, 79] width 29 height 12
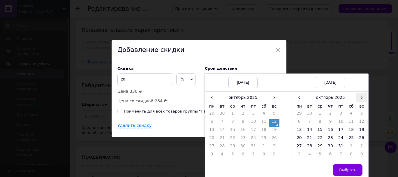
click at [359, 97] on span "›" at bounding box center [361, 97] width 10 height 8
click at [311, 121] on td "4" at bounding box center [309, 122] width 10 height 8
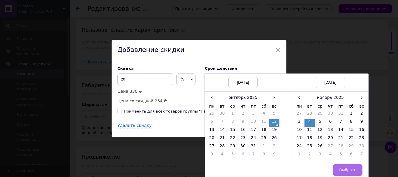
click at [342, 169] on span "Выбрать" at bounding box center [347, 169] width 17 height 4
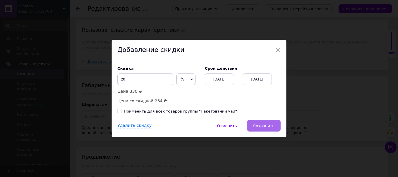
click at [270, 124] on span "Сохранить" at bounding box center [263, 125] width 21 height 4
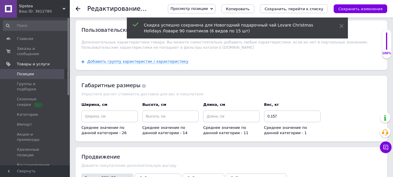
click at [357, 7] on icon "Сохранить изменения" at bounding box center [361, 9] width 44 height 4
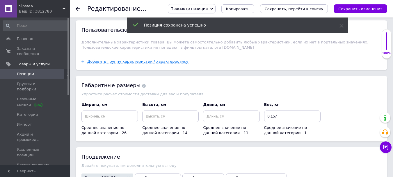
click at [41, 71] on span "Позиции" at bounding box center [35, 73] width 37 height 5
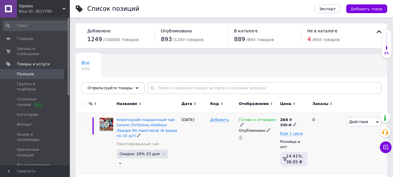
scroll to position [29, 0]
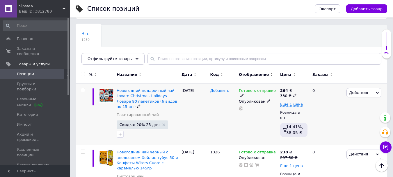
click at [222, 88] on span "Добавить" at bounding box center [219, 90] width 19 height 5
type input "1327"
click at [36, 46] on span "Заказы и сообщения" at bounding box center [35, 51] width 37 height 10
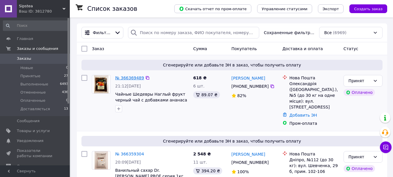
click at [127, 77] on link "№ 366369489" at bounding box center [129, 77] width 29 height 5
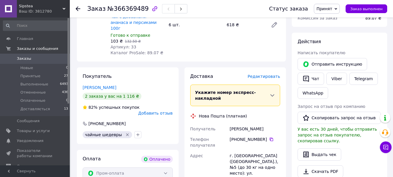
scroll to position [175, 0]
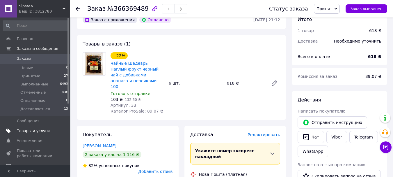
click at [38, 131] on span "Товары и услуги" at bounding box center [33, 130] width 33 height 5
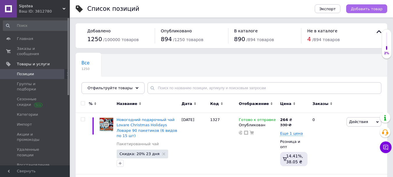
click at [360, 8] on span "Добавить товар" at bounding box center [367, 9] width 32 height 4
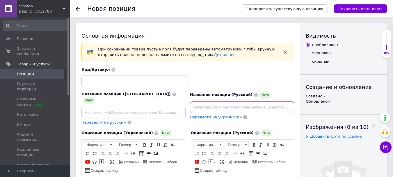
click at [197, 108] on input at bounding box center [242, 107] width 104 height 12
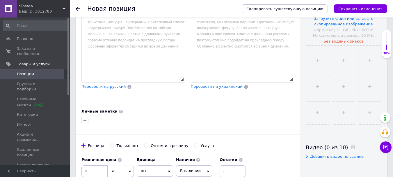
scroll to position [233, 0]
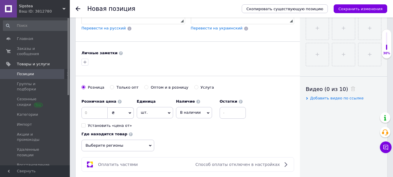
click at [144, 85] on span at bounding box center [146, 87] width 4 height 4
click at [144, 85] on input "Оптом и в розницу" at bounding box center [146, 87] width 4 height 4
radio input "true"
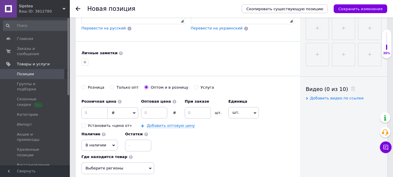
drag, startPoint x: 83, startPoint y: 82, endPoint x: 93, endPoint y: 84, distance: 11.0
click at [83, 85] on input "Розница" at bounding box center [84, 87] width 4 height 4
radio input "true"
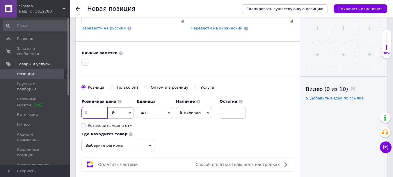
click at [102, 108] on input at bounding box center [95, 113] width 26 height 12
type input "255"
click at [207, 111] on icon at bounding box center [208, 112] width 3 height 3
click at [193, 137] on li "Готово к отправке" at bounding box center [194, 143] width 36 height 13
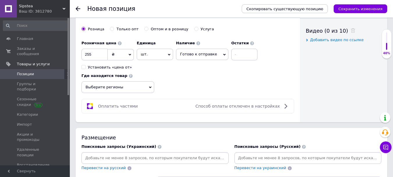
click at [151, 86] on icon at bounding box center [150, 87] width 3 height 3
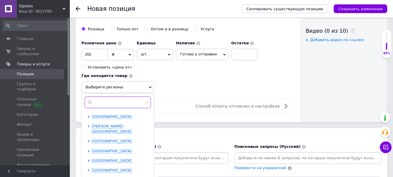
click at [118, 98] on input "text" at bounding box center [118, 102] width 66 height 12
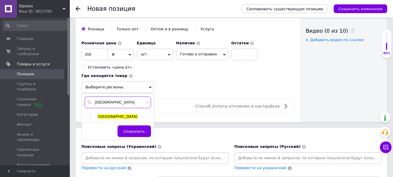
type input "[GEOGRAPHIC_DATA]"
click at [89, 114] on input "checkbox" at bounding box center [90, 116] width 4 height 4
checkbox input "true"
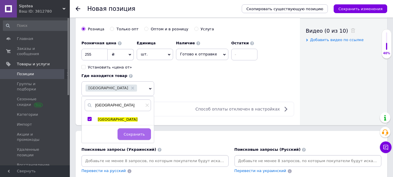
drag, startPoint x: 131, startPoint y: 130, endPoint x: 215, endPoint y: 104, distance: 88.0
click at [132, 132] on span "Сохранить" at bounding box center [134, 134] width 21 height 4
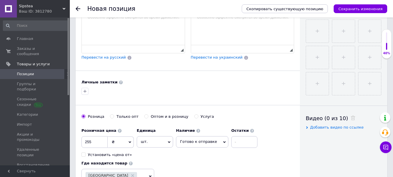
scroll to position [116, 0]
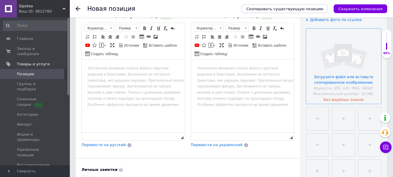
click at [331, 56] on input "file" at bounding box center [343, 66] width 75 height 75
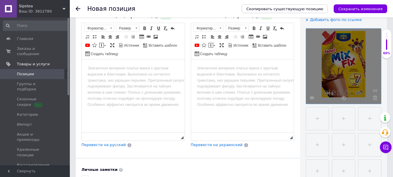
click at [212, 77] on html at bounding box center [242, 68] width 103 height 18
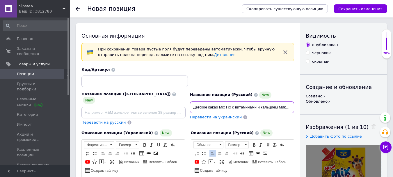
scroll to position [0, 35]
type input "Детское какао Mix Fix с витаминами и кальцием Микс Фикс 450 гр Польша"
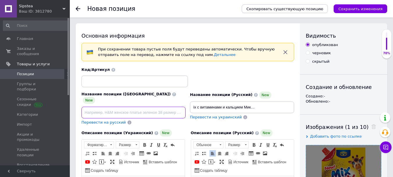
click at [99, 109] on input at bounding box center [134, 113] width 104 height 12
paste input "Дитяче какао Mix Fix з вітамінами та кальцієм Мікс Фікс 450 гр Польща"
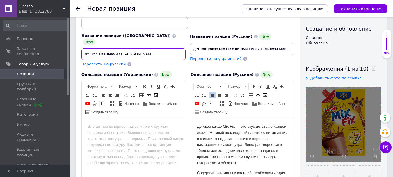
type input "Дитяче какао Mix Fix з вітамінами та кальцієм Мікс Фікс 450 гр Польща"
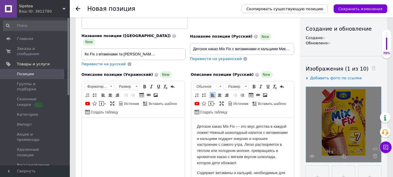
drag, startPoint x: 104, startPoint y: 136, endPoint x: 131, endPoint y: 170, distance: 43.1
click at [104, 135] on html at bounding box center [133, 127] width 103 height 18
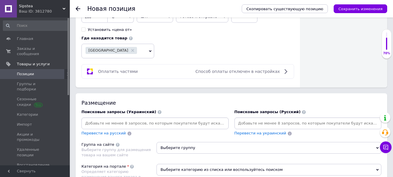
scroll to position [358, 0]
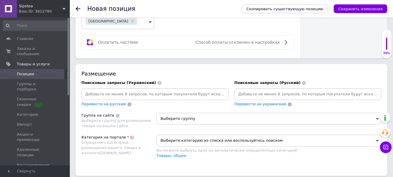
click at [270, 90] on input at bounding box center [308, 94] width 145 height 9
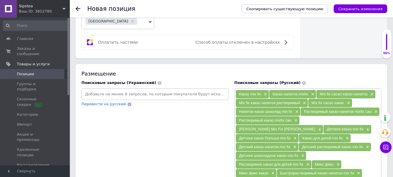
click at [115, 91] on input at bounding box center [155, 94] width 145 height 9
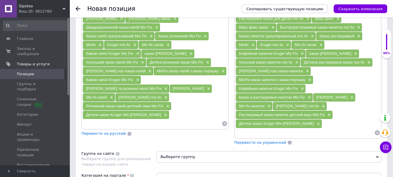
scroll to position [532, 0]
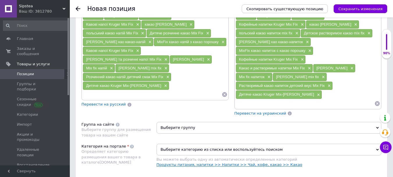
click at [276, 162] on link "Продукты питания, напитки >> Напитки >> Чай, кофе, какао >> Какао" at bounding box center [230, 164] width 146 height 4
click at [181, 122] on span "Выберите группу" at bounding box center [269, 128] width 225 height 12
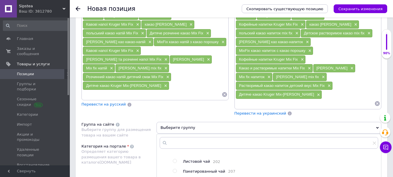
scroll to position [562, 0]
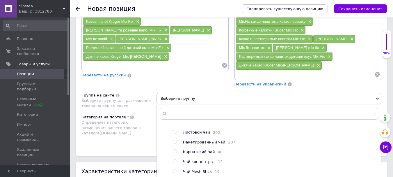
radio input "true"
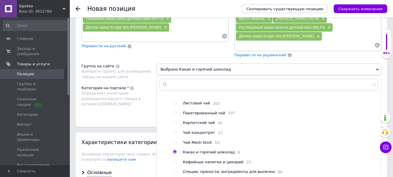
scroll to position [620, 0]
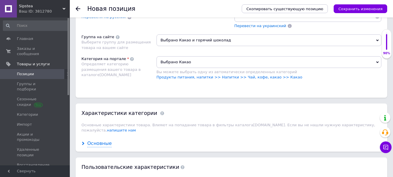
click at [103, 140] on div "Основные" at bounding box center [99, 143] width 24 height 7
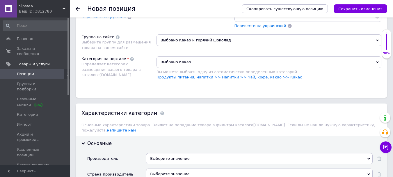
click at [163, 153] on div "Выберите значение" at bounding box center [259, 158] width 227 height 11
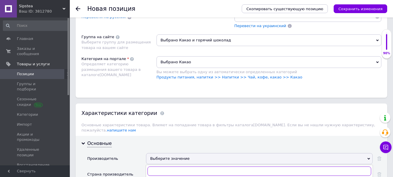
paste input "Mix Fix"
type input "Mix Fix"
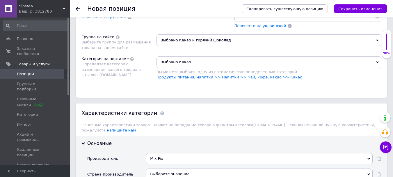
click at [162, 168] on div "Выберите значение" at bounding box center [259, 173] width 227 height 11
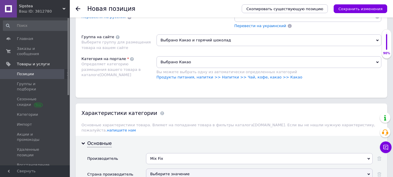
type input "р"
type input "поль"
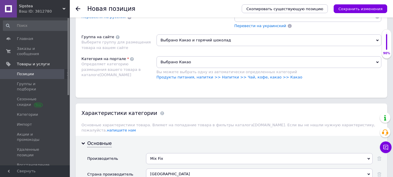
scroll to position [678, 0]
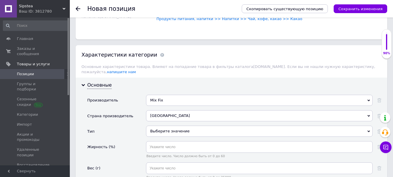
click at [164, 125] on div "Выберите значение" at bounding box center [259, 130] width 227 height 11
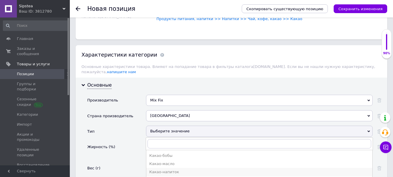
click at [173, 169] on div "Какао-напиток" at bounding box center [259, 171] width 220 height 5
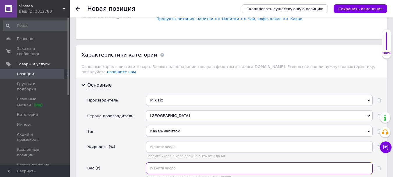
click at [167, 162] on input "text" at bounding box center [259, 168] width 227 height 12
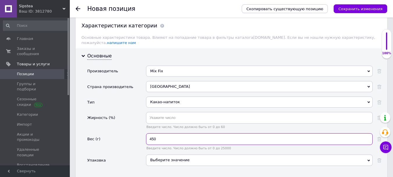
type input "450"
click at [167, 154] on div "Выберите значение" at bounding box center [259, 159] width 227 height 11
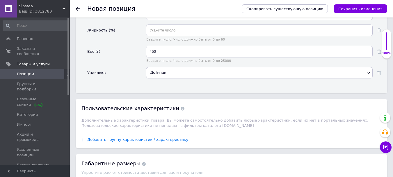
scroll to position [853, 0]
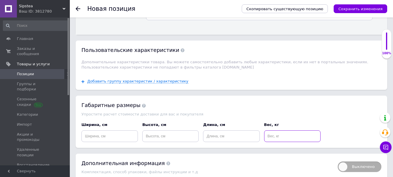
click at [279, 130] on input at bounding box center [292, 136] width 56 height 12
type input "0.450"
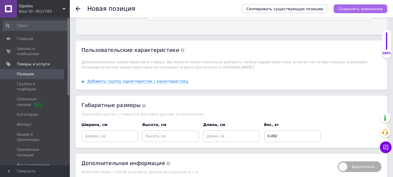
click at [368, 9] on icon "Сохранить изменения" at bounding box center [361, 9] width 44 height 4
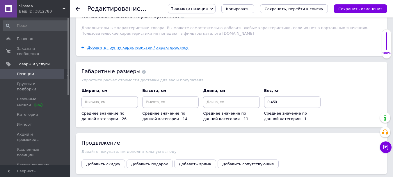
scroll to position [786, 0]
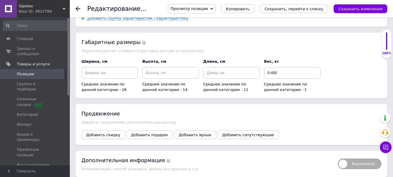
click at [102, 132] on span "Добавить скидку" at bounding box center [103, 134] width 34 height 4
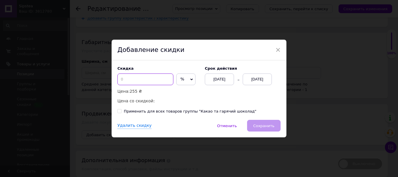
click at [135, 79] on input at bounding box center [145, 79] width 56 height 12
type input "20"
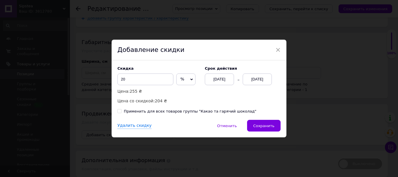
click at [259, 77] on div "12.10.2025" at bounding box center [257, 79] width 29 height 12
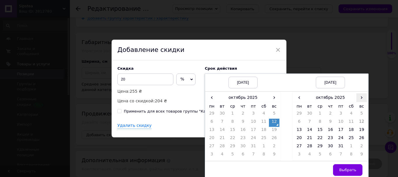
drag, startPoint x: 358, startPoint y: 97, endPoint x: 320, endPoint y: 121, distance: 44.7
click at [358, 98] on span "›" at bounding box center [361, 97] width 10 height 8
drag, startPoint x: 307, startPoint y: 119, endPoint x: 310, endPoint y: 126, distance: 7.7
click at [307, 119] on td "4" at bounding box center [309, 122] width 10 height 8
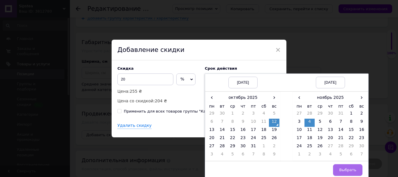
click at [357, 174] on button "Выбрать" at bounding box center [347, 170] width 29 height 12
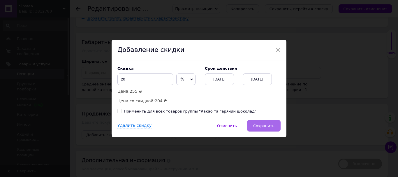
click at [272, 127] on span "Сохранить" at bounding box center [263, 125] width 21 height 4
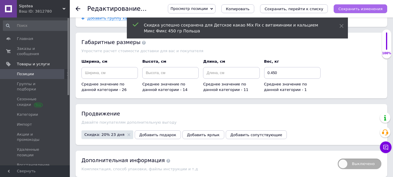
click at [362, 10] on icon "Сохранить изменения" at bounding box center [361, 9] width 44 height 4
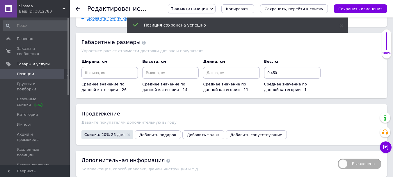
scroll to position [728, 0]
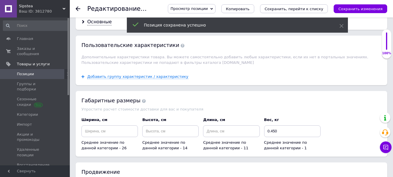
click at [39, 71] on span "Позиции" at bounding box center [35, 73] width 37 height 5
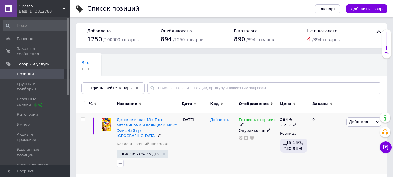
scroll to position [29, 0]
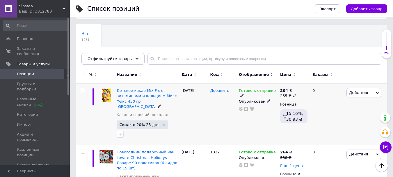
click at [219, 90] on span "Добавить" at bounding box center [219, 90] width 19 height 5
type input "1328"
click at [226, 119] on div at bounding box center [223, 114] width 29 height 61
click at [33, 47] on span "Заказы и сообщения" at bounding box center [35, 51] width 37 height 10
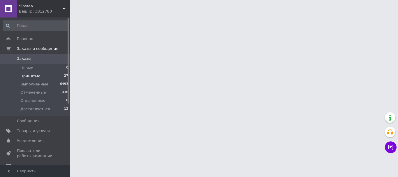
click at [46, 74] on li "Принятые 27" at bounding box center [36, 76] width 72 height 8
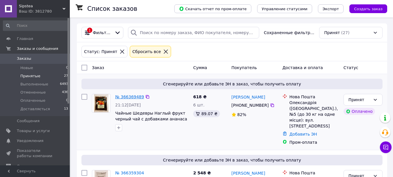
click at [135, 96] on link "№ 366369489" at bounding box center [129, 96] width 29 height 5
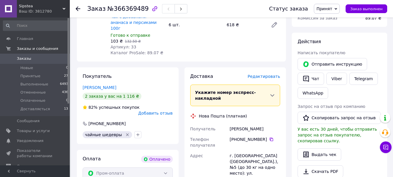
scroll to position [291, 0]
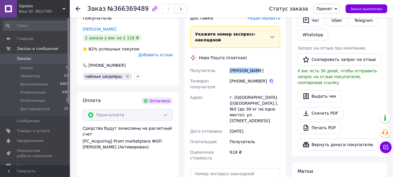
drag, startPoint x: 229, startPoint y: 61, endPoint x: 260, endPoint y: 61, distance: 30.9
click at [260, 65] on div "Рубан Игорь" at bounding box center [255, 70] width 53 height 10
copy div "Рубан Игорь"
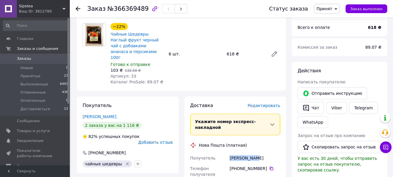
scroll to position [175, 0]
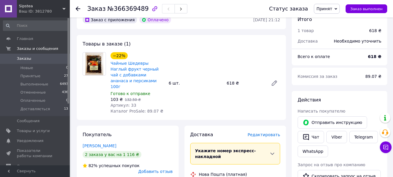
click at [31, 57] on span "Заказы" at bounding box center [35, 58] width 37 height 5
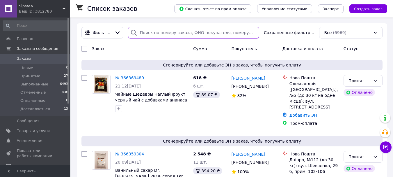
paste input "Білий"
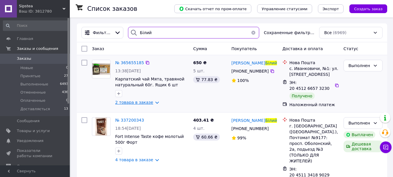
type input "Білий"
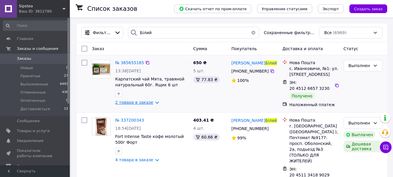
click at [151, 102] on link "2 товара в заказе" at bounding box center [134, 102] width 38 height 5
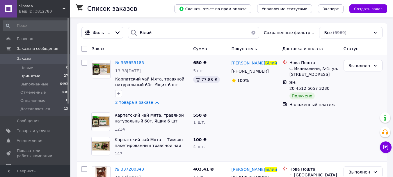
click at [23, 77] on span "Принятые" at bounding box center [30, 75] width 20 height 5
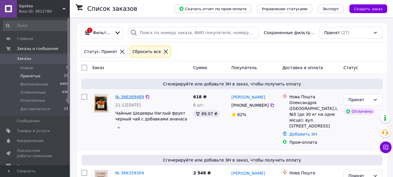
click at [134, 96] on link "№ 366369489" at bounding box center [129, 96] width 29 height 5
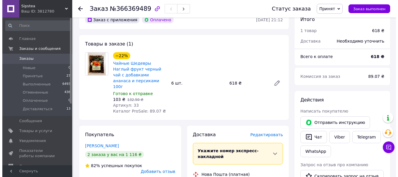
scroll to position [233, 0]
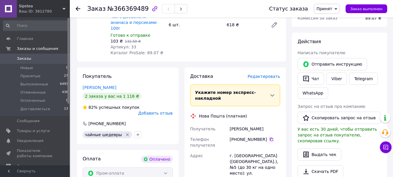
click at [266, 74] on span "Редактировать" at bounding box center [264, 76] width 33 height 5
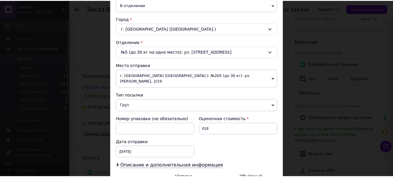
scroll to position [204, 0]
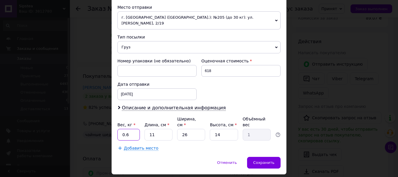
click at [133, 129] on input "0.6" at bounding box center [128, 135] width 22 height 12
type input "0.8"
type input "3"
type input "0.27"
type input "32"
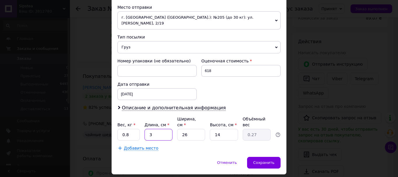
type input "2.91"
type input "32"
type input "2"
type input "0.22"
type input "20"
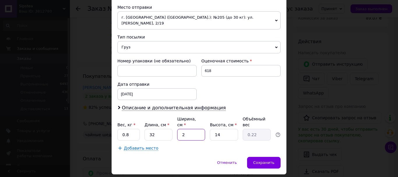
type input "2.24"
type input "20"
type input "1"
type input "0.16"
type input "12"
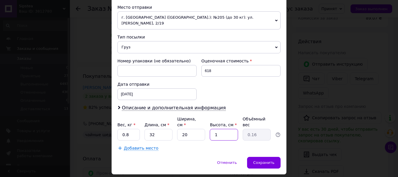
type input "1.92"
type input "12"
click at [268, 160] on span "Сохранить" at bounding box center [263, 162] width 21 height 4
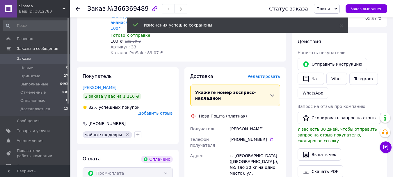
scroll to position [349, 0]
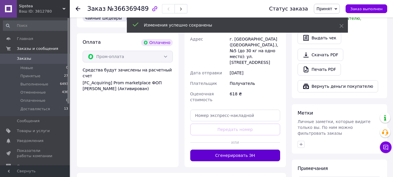
click at [247, 149] on button "Сгенерировать ЭН" at bounding box center [235, 155] width 90 height 12
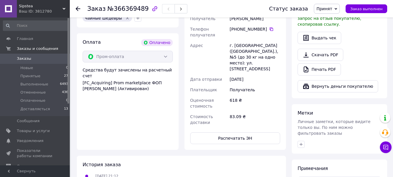
scroll to position [262, 0]
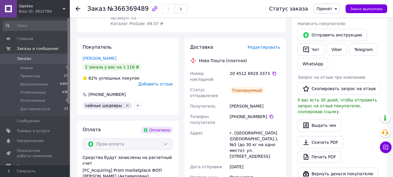
drag, startPoint x: 271, startPoint y: 63, endPoint x: 258, endPoint y: 117, distance: 56.3
click at [272, 71] on icon at bounding box center [274, 73] width 5 height 5
click at [39, 75] on li "Принятые 27" at bounding box center [36, 76] width 72 height 8
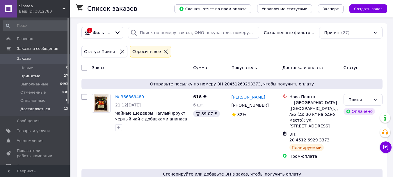
click at [42, 109] on span "Доставляється" at bounding box center [35, 108] width 30 height 5
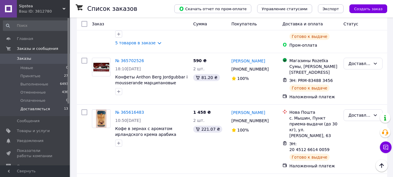
scroll to position [647, 0]
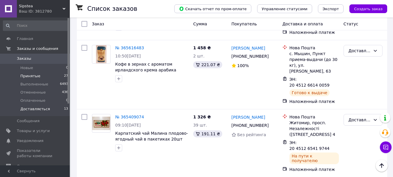
click at [29, 76] on span "Принятые" at bounding box center [30, 75] width 20 height 5
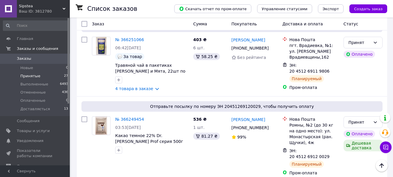
scroll to position [815, 0]
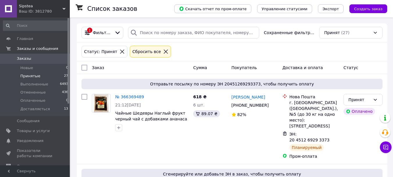
click at [31, 76] on span "Принятые" at bounding box center [30, 75] width 20 height 5
drag, startPoint x: 31, startPoint y: 78, endPoint x: 33, endPoint y: 68, distance: 11.0
click at [31, 76] on span "Принятые" at bounding box center [30, 75] width 20 height 5
